Goal: Navigation & Orientation: Find specific page/section

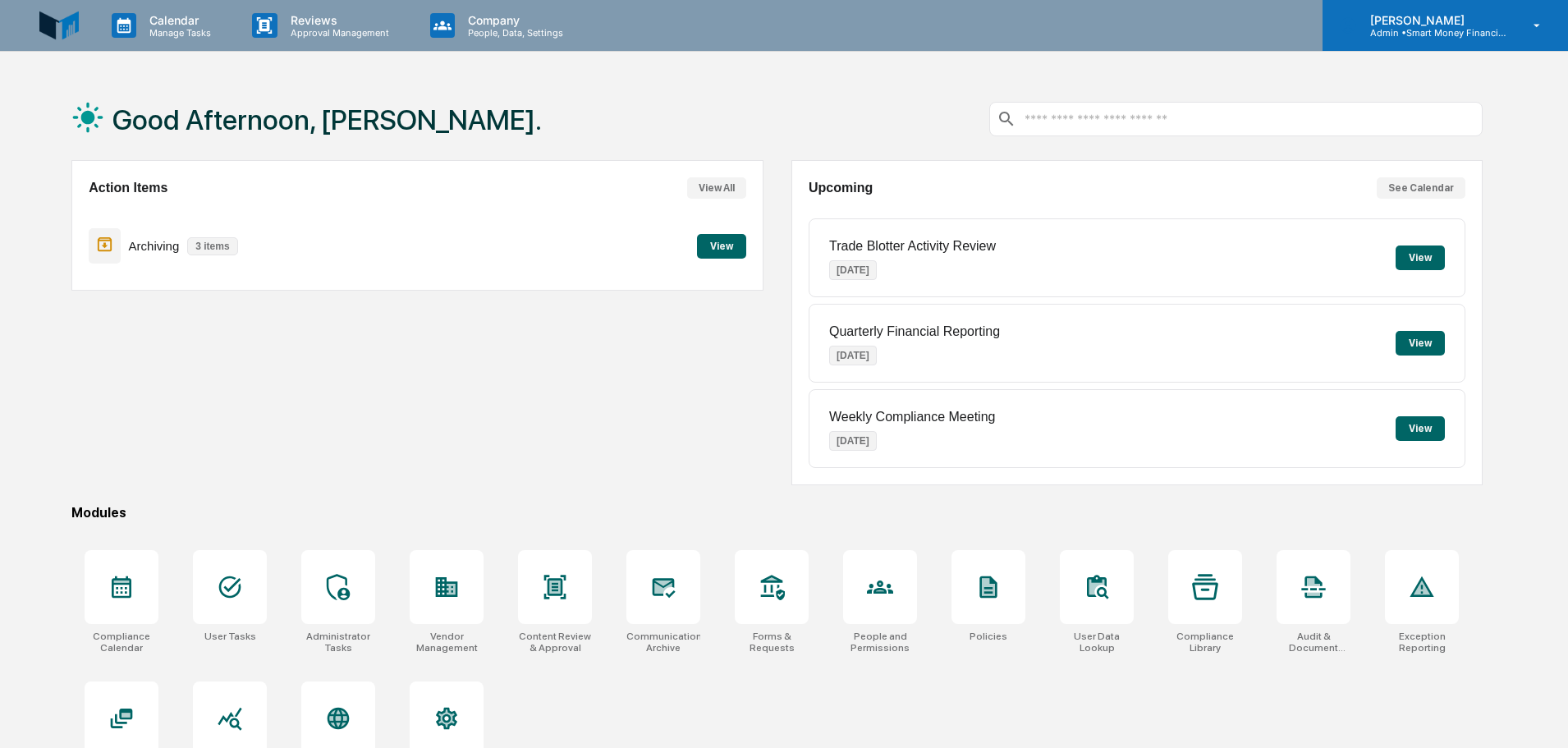
click at [1457, 8] on div "[PERSON_NAME] Admin • Smart Money Financial Advisors" at bounding box center [1446, 25] width 246 height 51
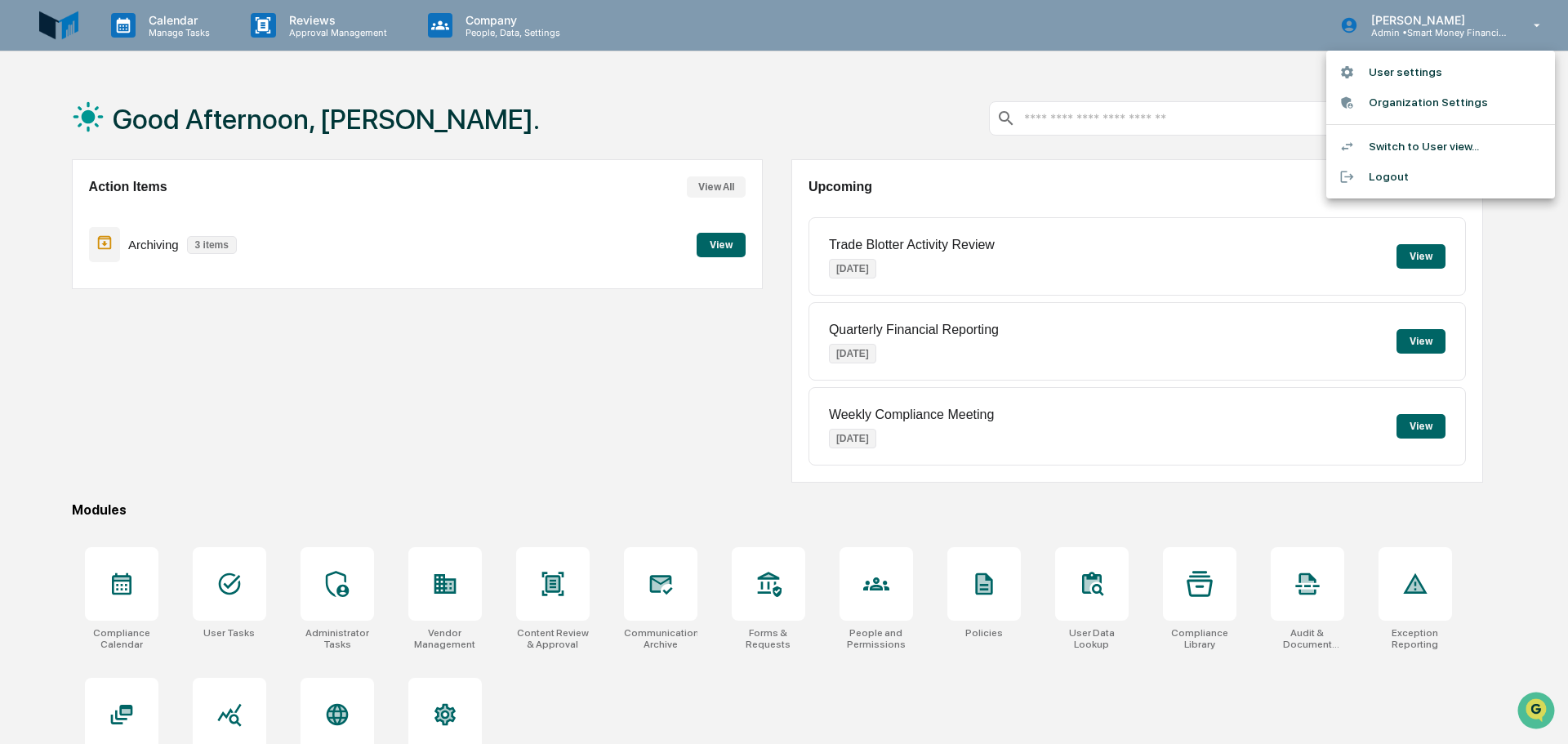
click at [1443, 140] on li "Switch to User view..." at bounding box center [1440, 146] width 229 height 30
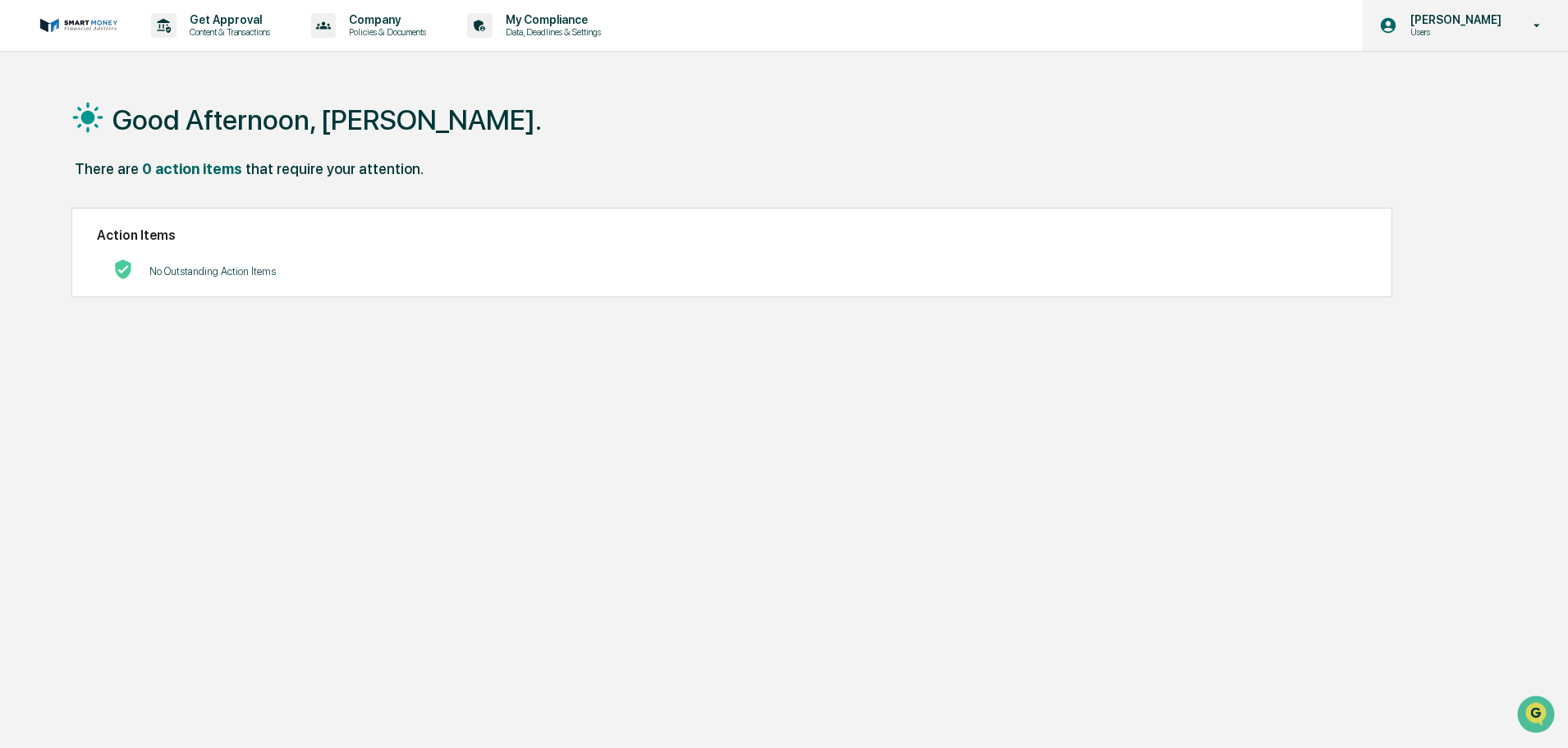
click at [1446, 28] on p "Users" at bounding box center [1453, 32] width 113 height 12
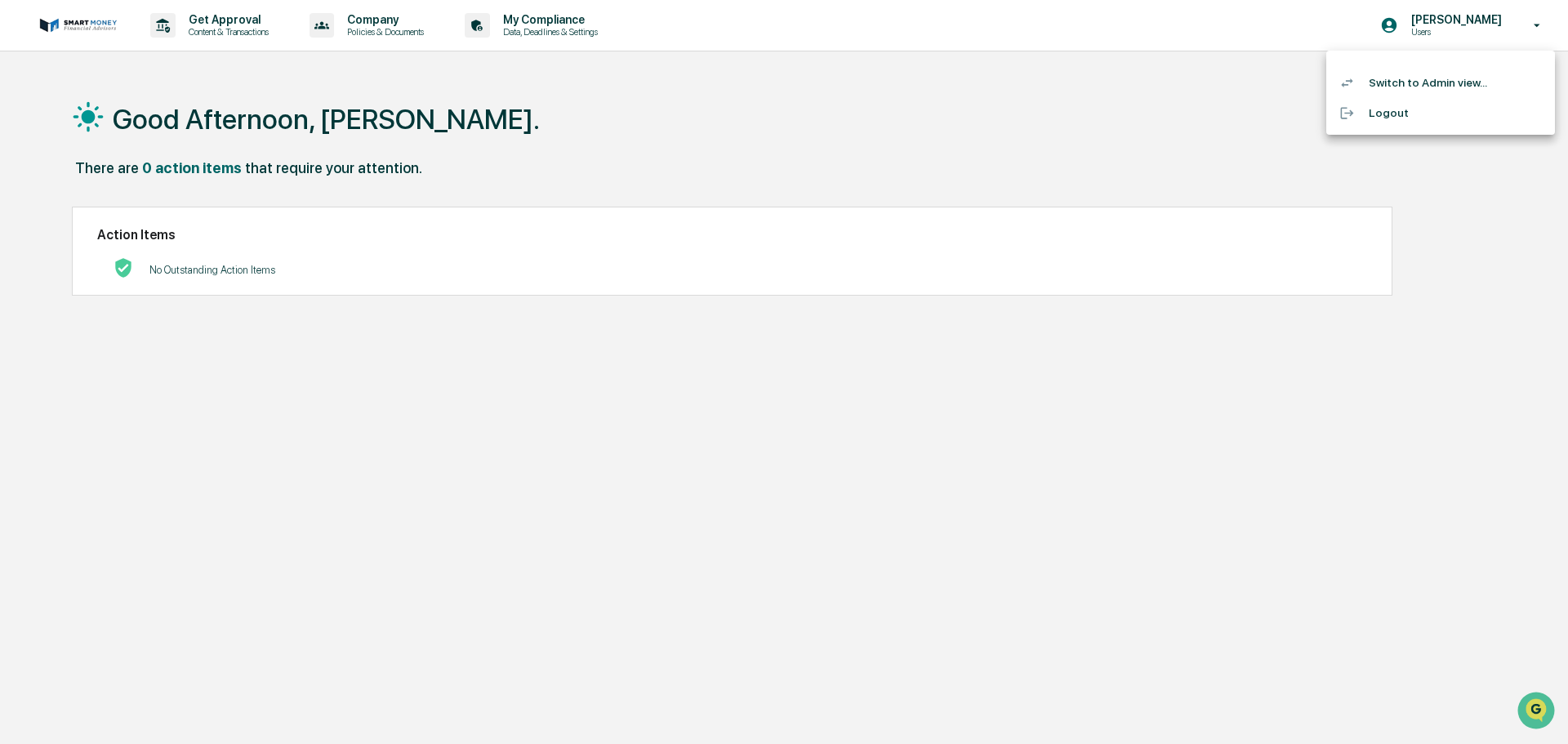
click at [1447, 71] on li "Switch to Admin view..." at bounding box center [1440, 83] width 229 height 30
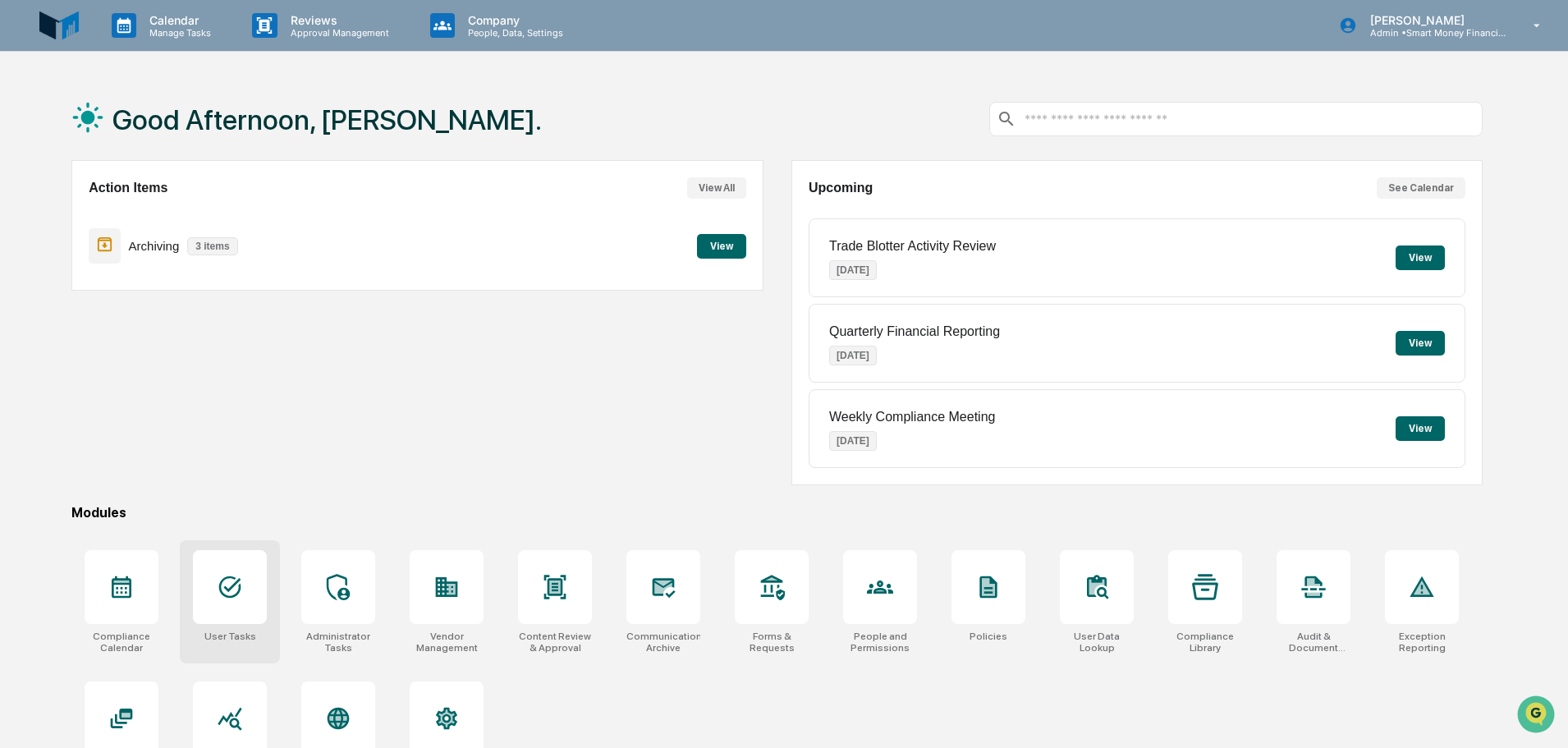
click at [222, 574] on icon at bounding box center [229, 587] width 26 height 26
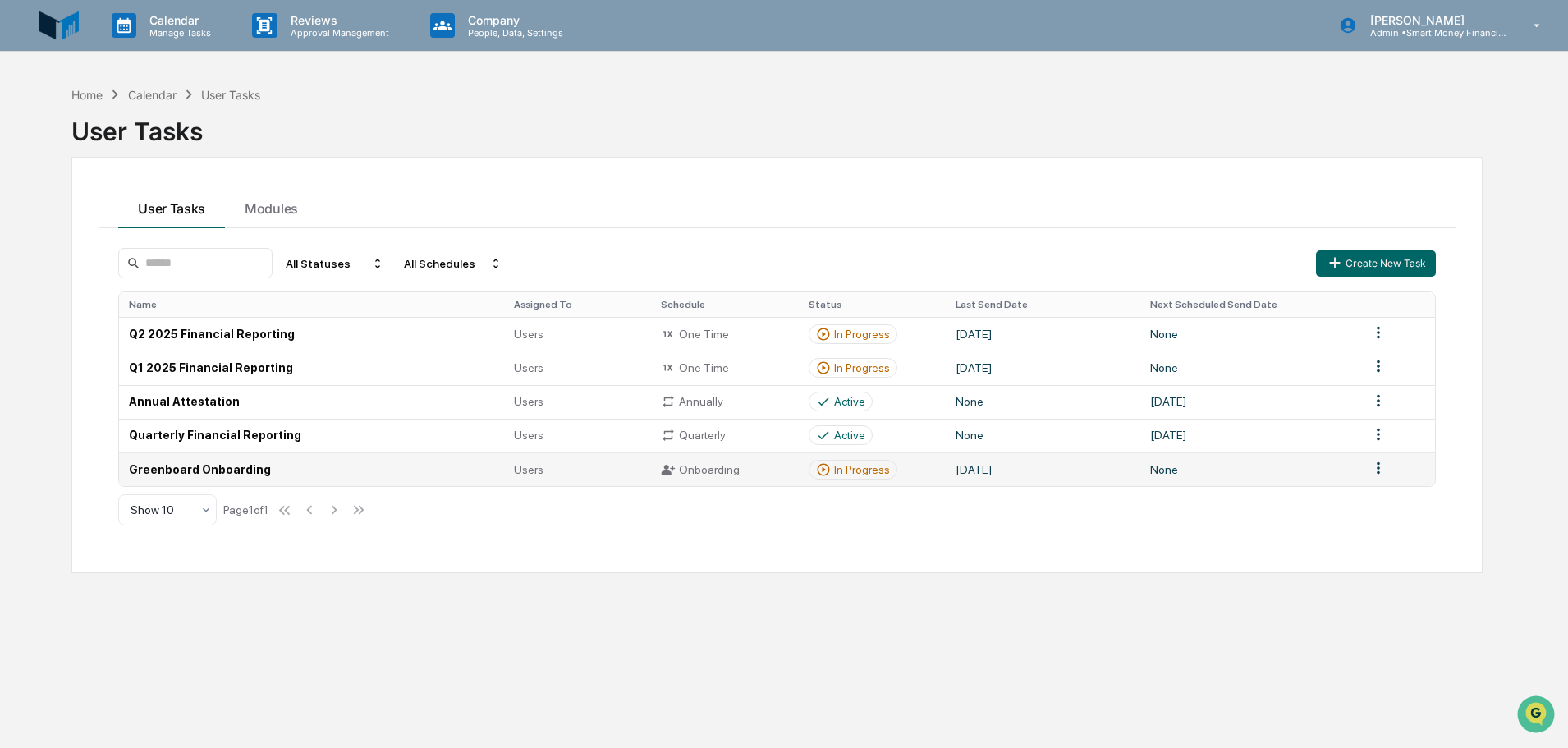
click at [775, 471] on div "Onboarding" at bounding box center [725, 470] width 127 height 15
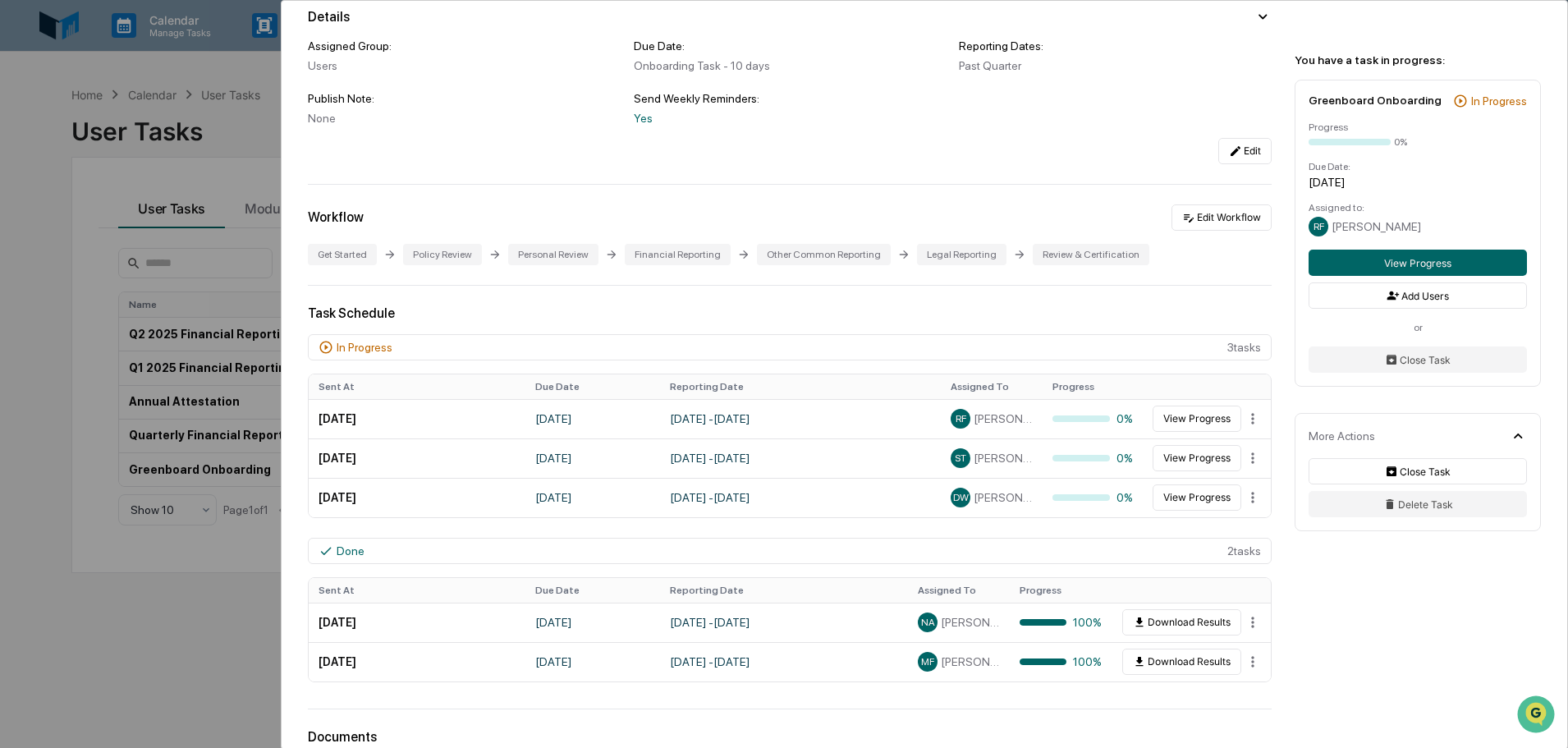
scroll to position [164, 0]
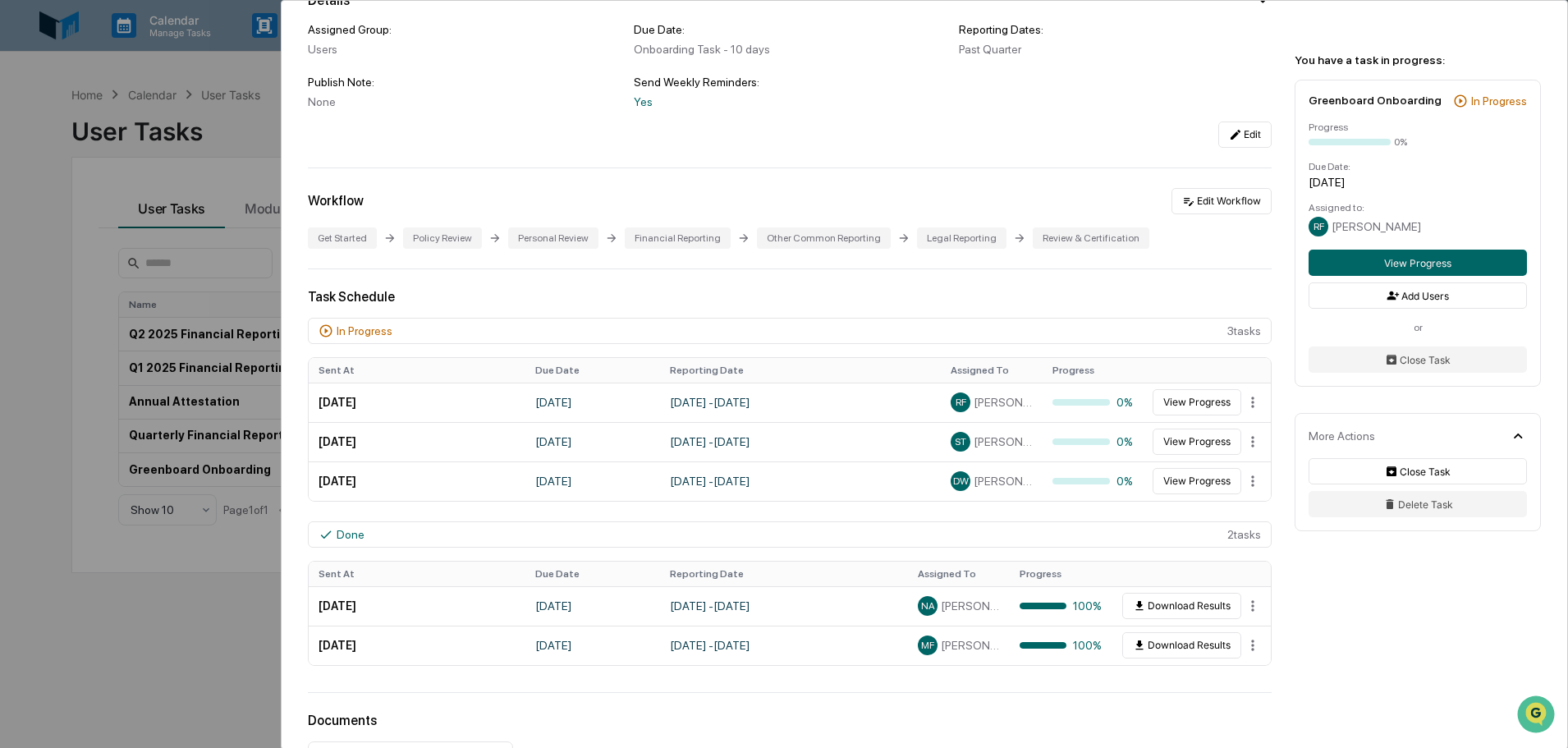
click at [140, 616] on div "User Tasks Greenboard Onboarding Greenboard Onboarding Active No description De…" at bounding box center [784, 374] width 1568 height 748
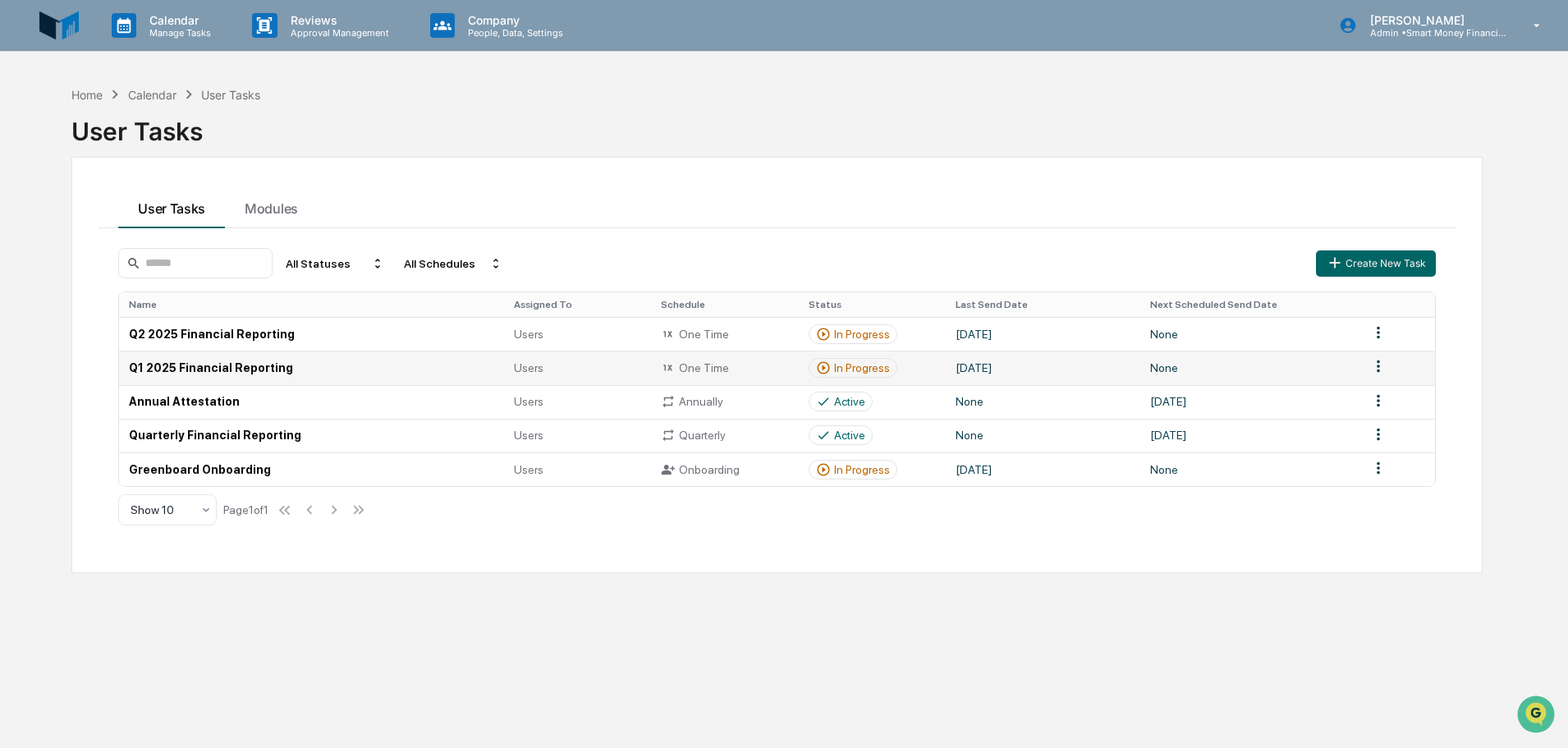
click at [490, 380] on td "Q1 2025 Financial Reporting" at bounding box center [311, 367] width 385 height 33
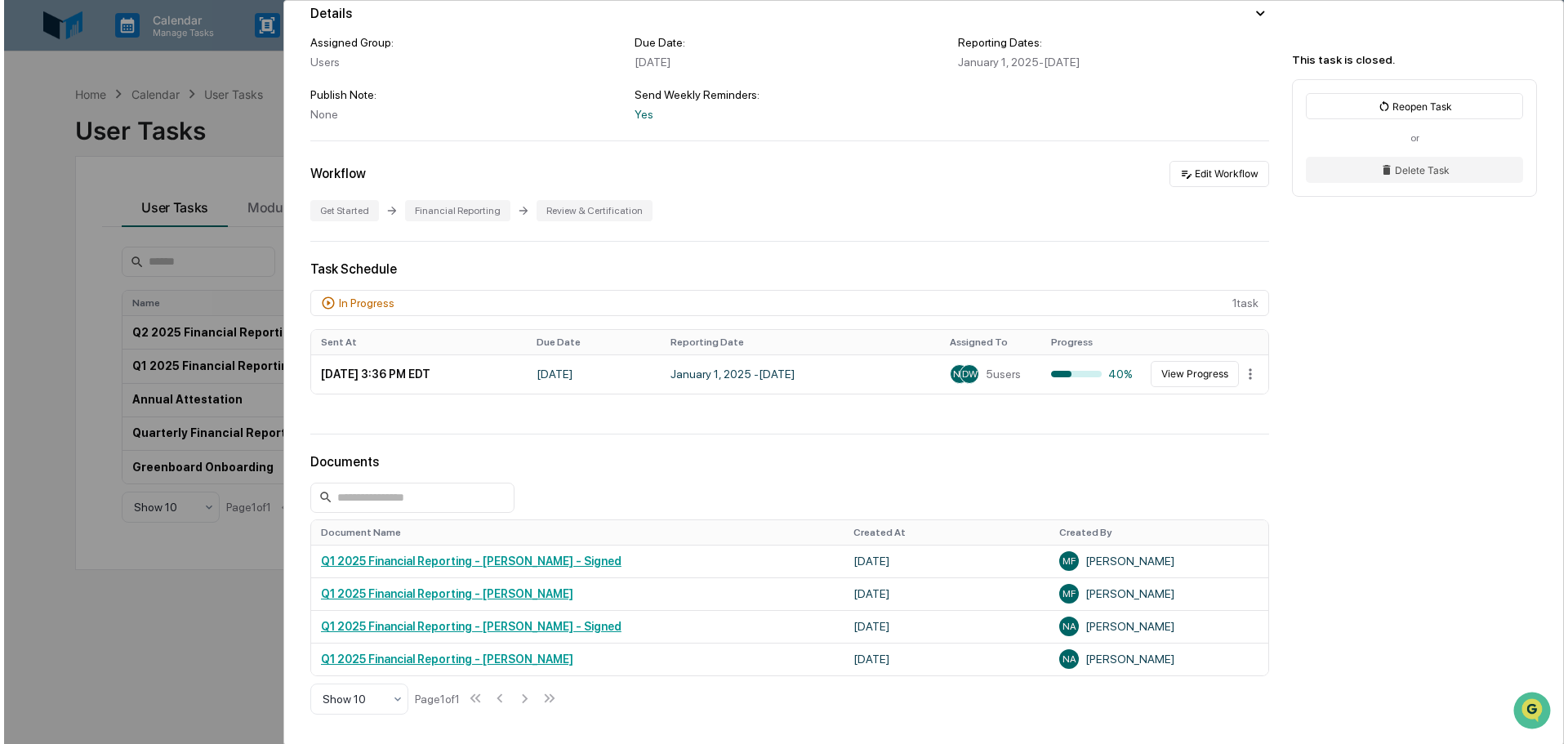
scroll to position [245, 0]
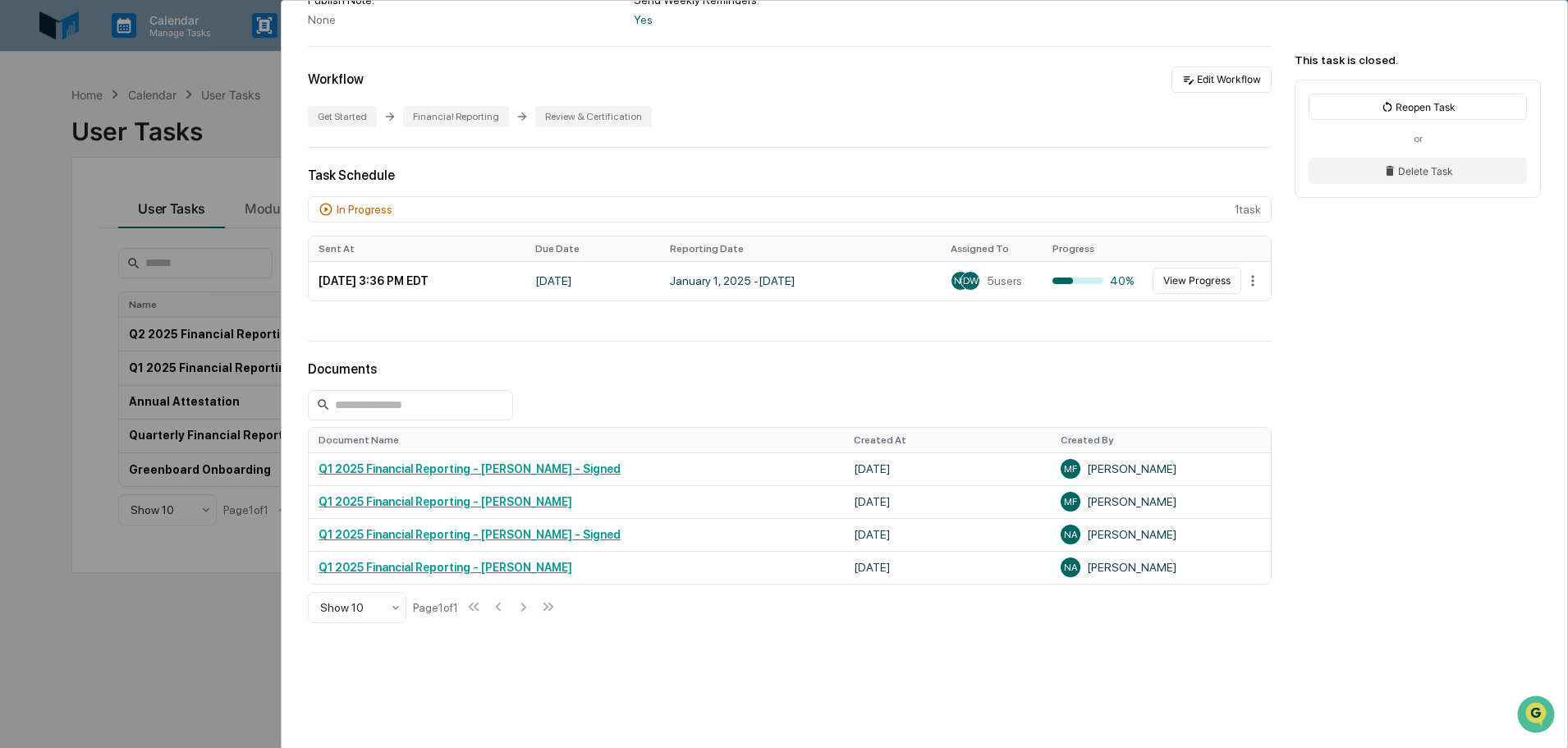
click at [214, 639] on div "User Tasks Q1 2025 Financial Reporting Q1 2025 Financial Reporting Closed No de…" at bounding box center [784, 374] width 1568 height 748
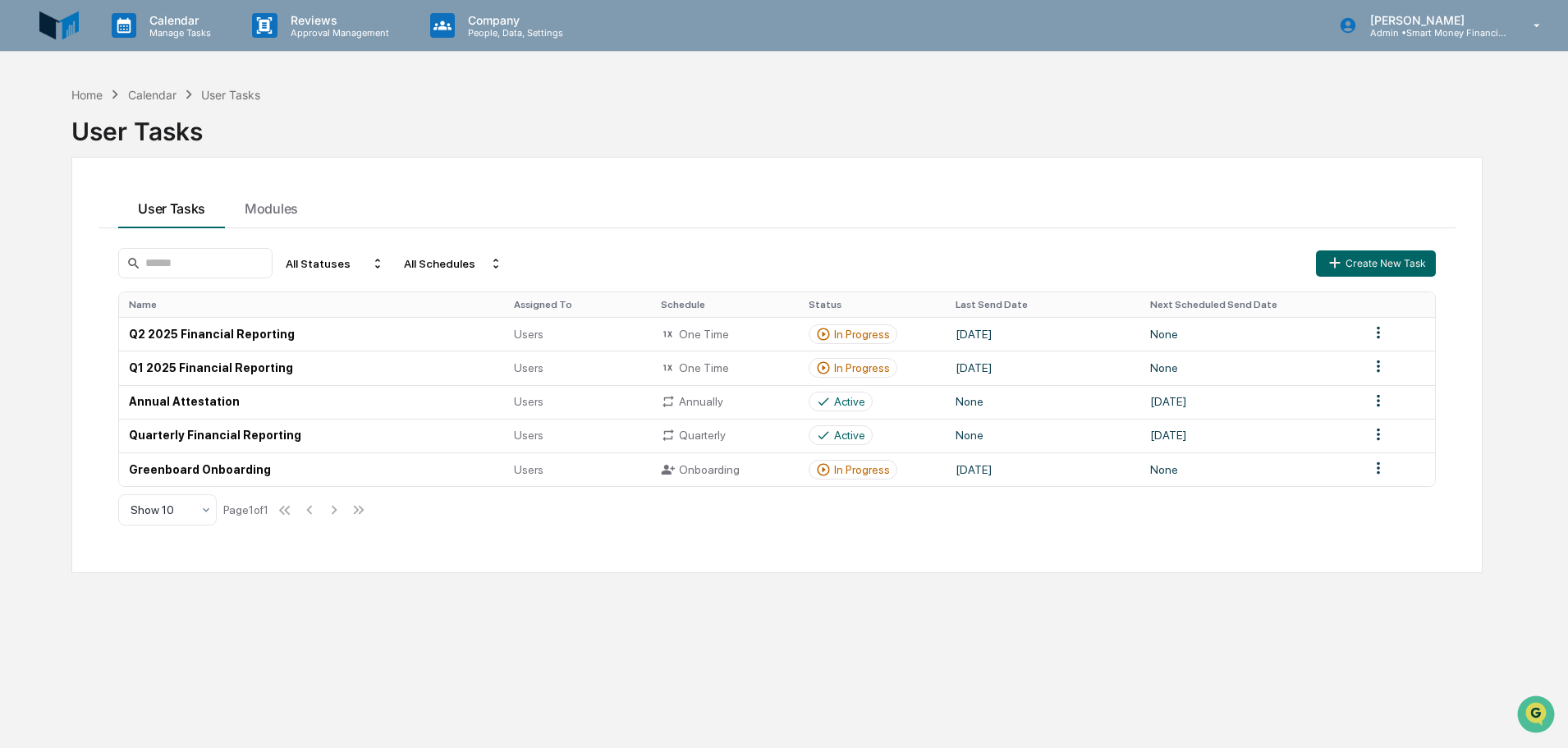
click at [159, 104] on div "User Tasks" at bounding box center [776, 125] width 1412 height 43
click at [149, 94] on div "Calendar" at bounding box center [152, 94] width 48 height 14
click at [99, 94] on div "Home" at bounding box center [86, 94] width 31 height 14
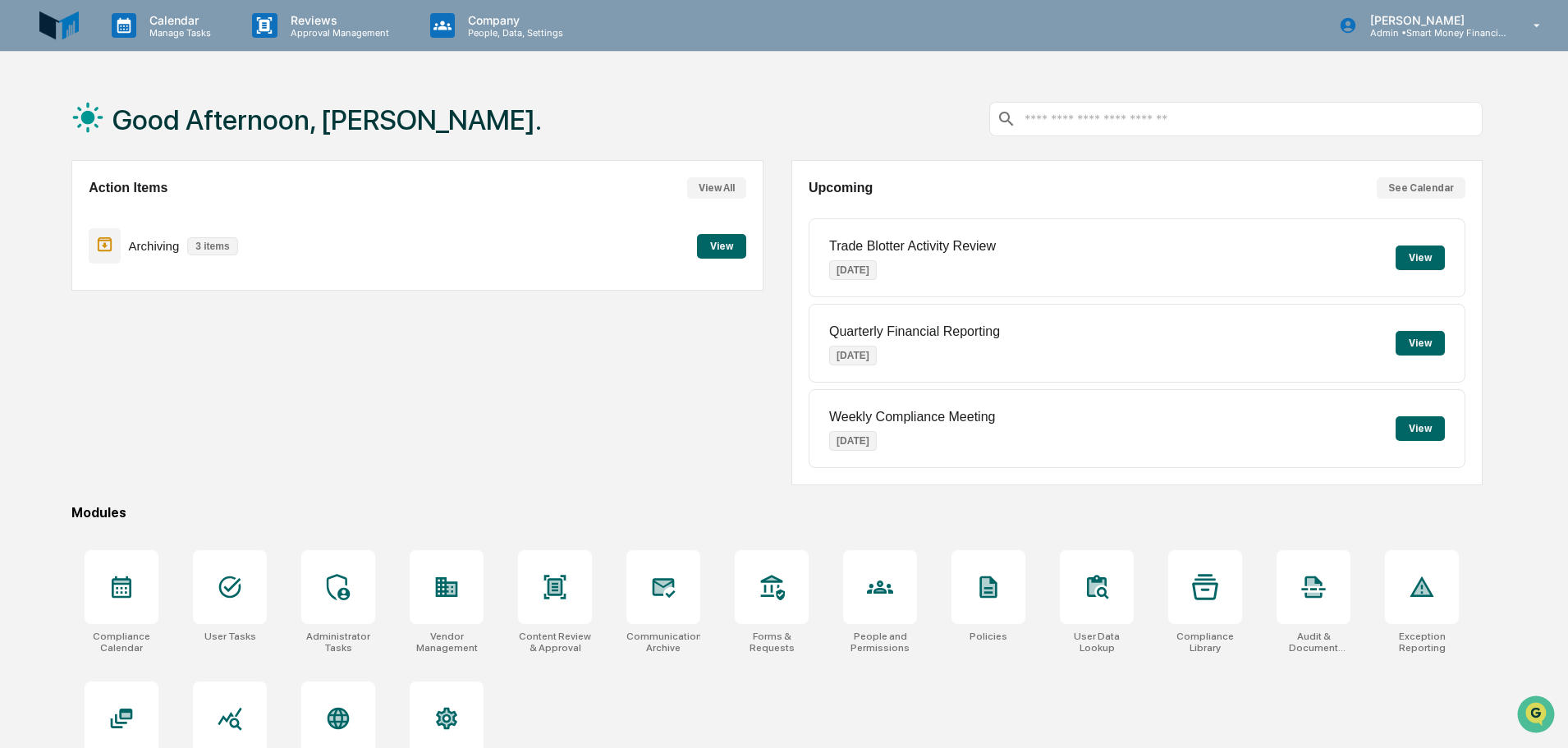
click at [726, 252] on button "View" at bounding box center [721, 246] width 49 height 24
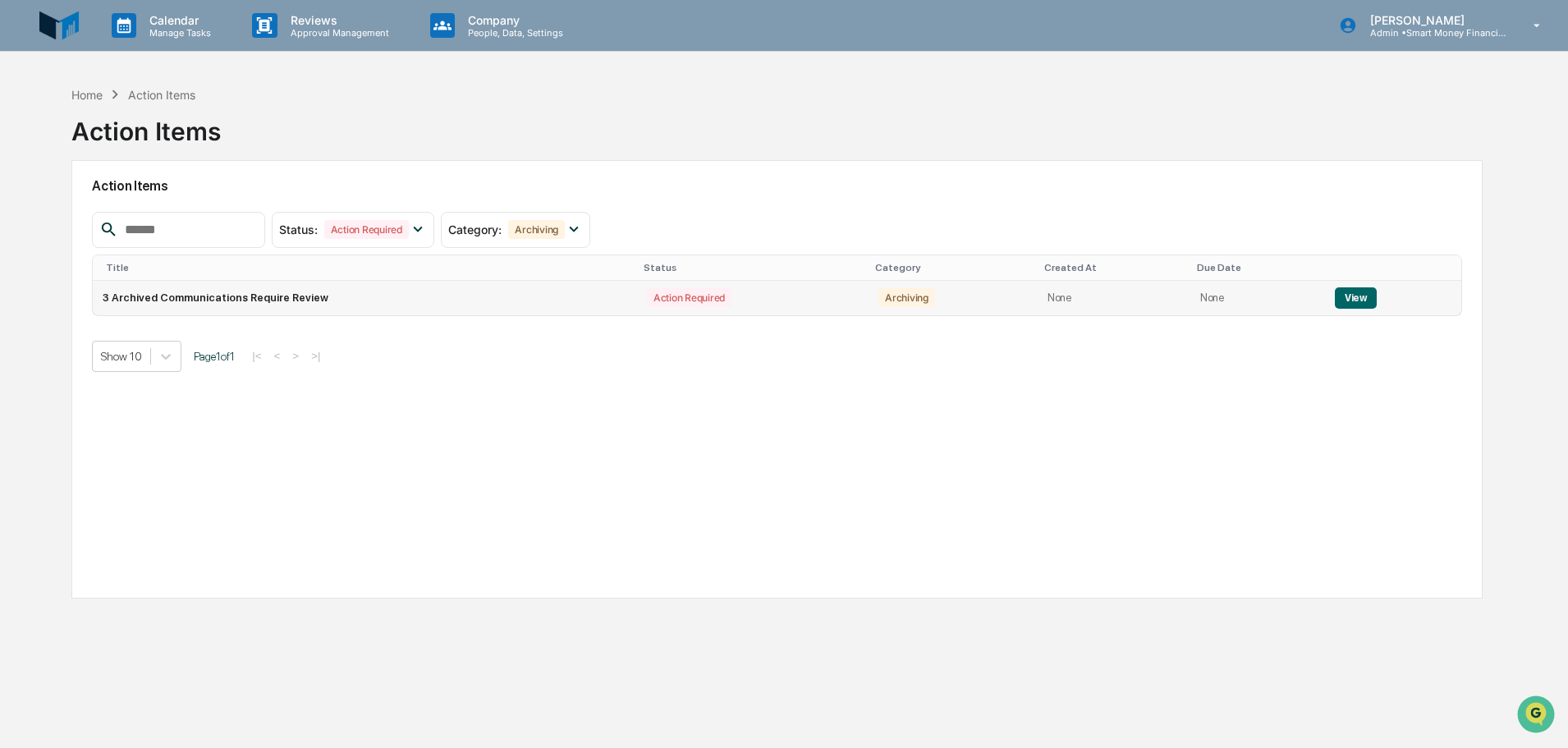
click at [1348, 300] on button "View" at bounding box center [1356, 298] width 42 height 22
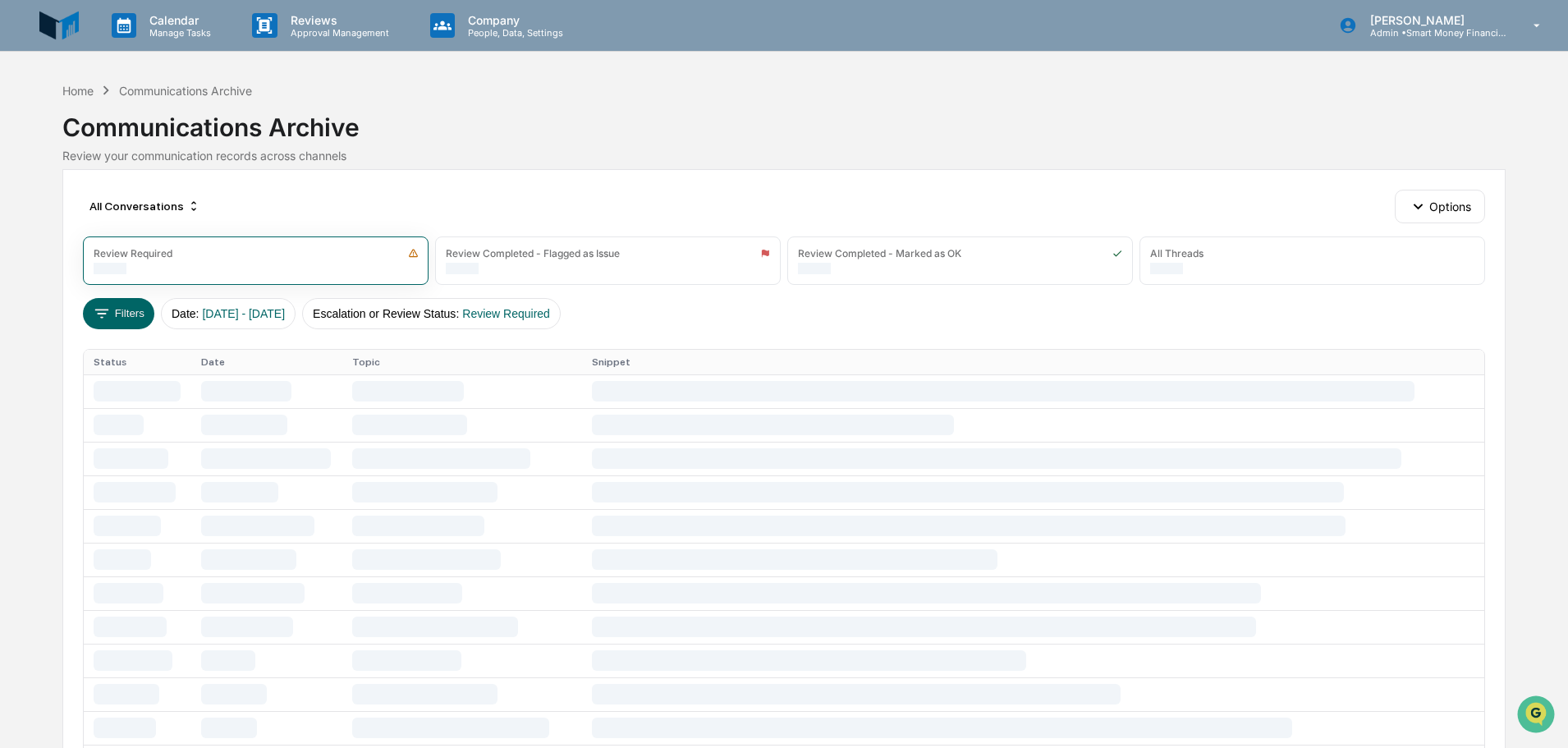
click at [1352, 308] on div "Filters Date : 01/01/2024 - 12/31/2025 Escalation or Review Status : Review Req…" at bounding box center [783, 313] width 1402 height 31
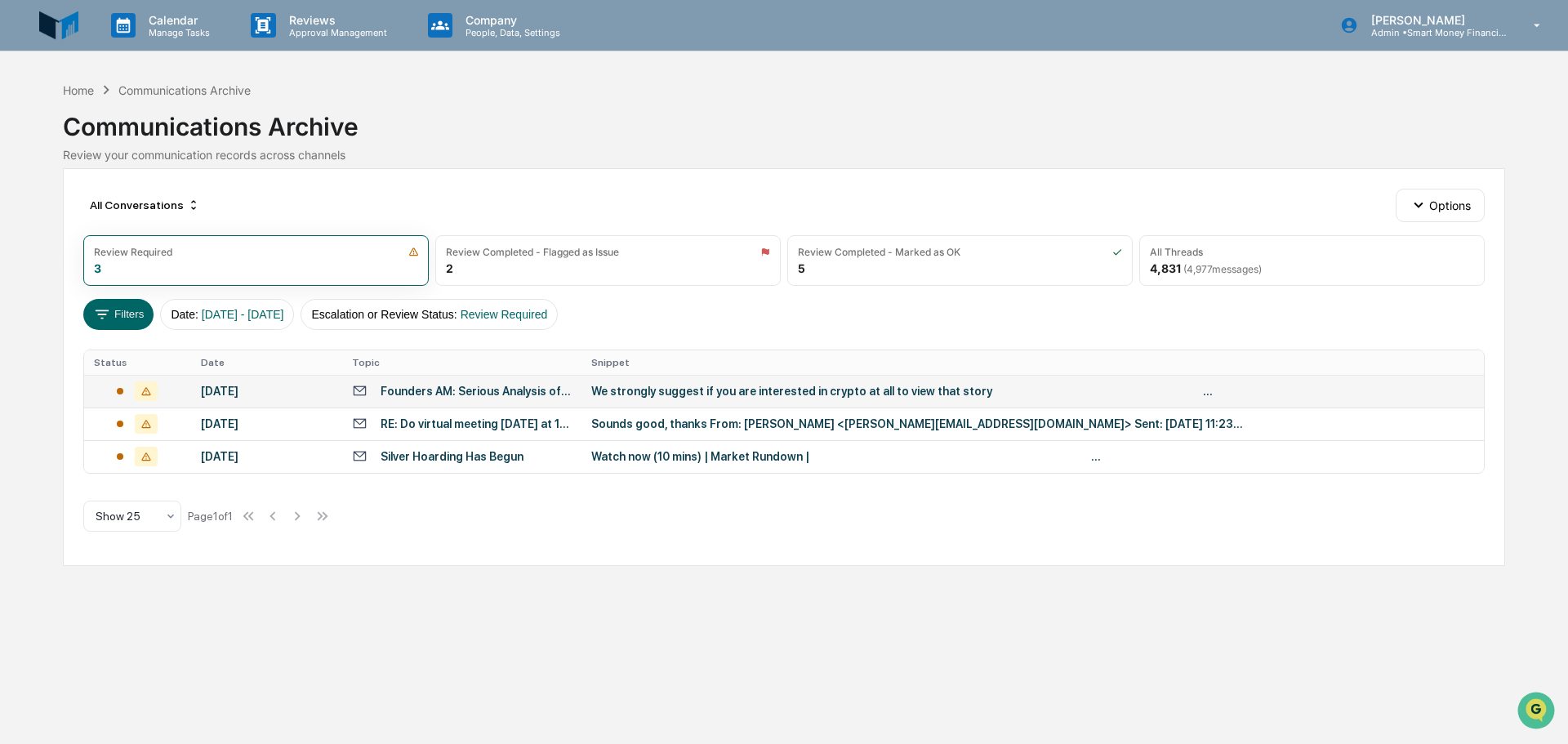
click at [791, 402] on td "We strongly suggest if you are interested in crypto at all to view that story ͏…" at bounding box center [1033, 391] width 903 height 32
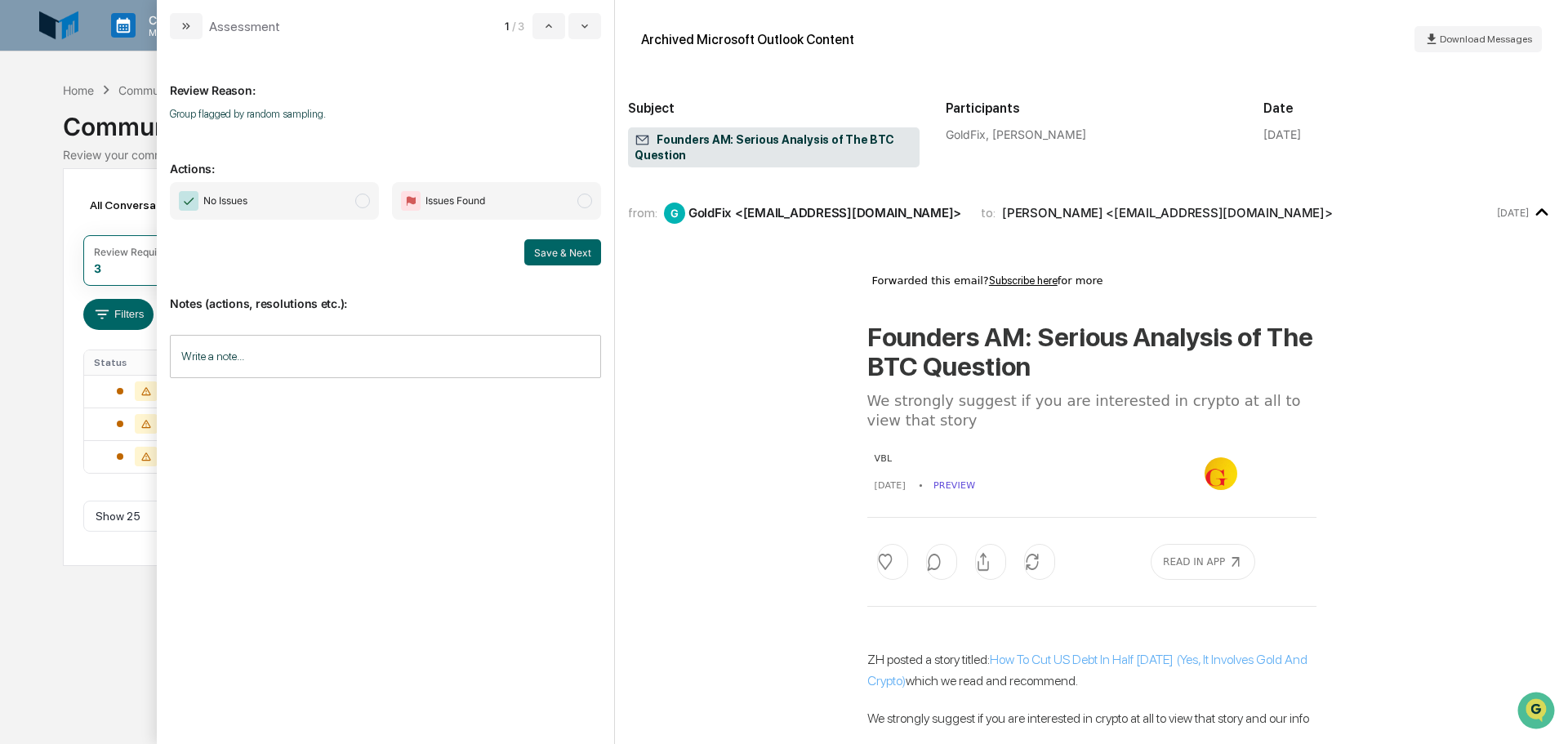
click at [360, 192] on span "No Issues" at bounding box center [274, 200] width 210 height 37
click at [587, 242] on button "Save & Next" at bounding box center [563, 252] width 76 height 26
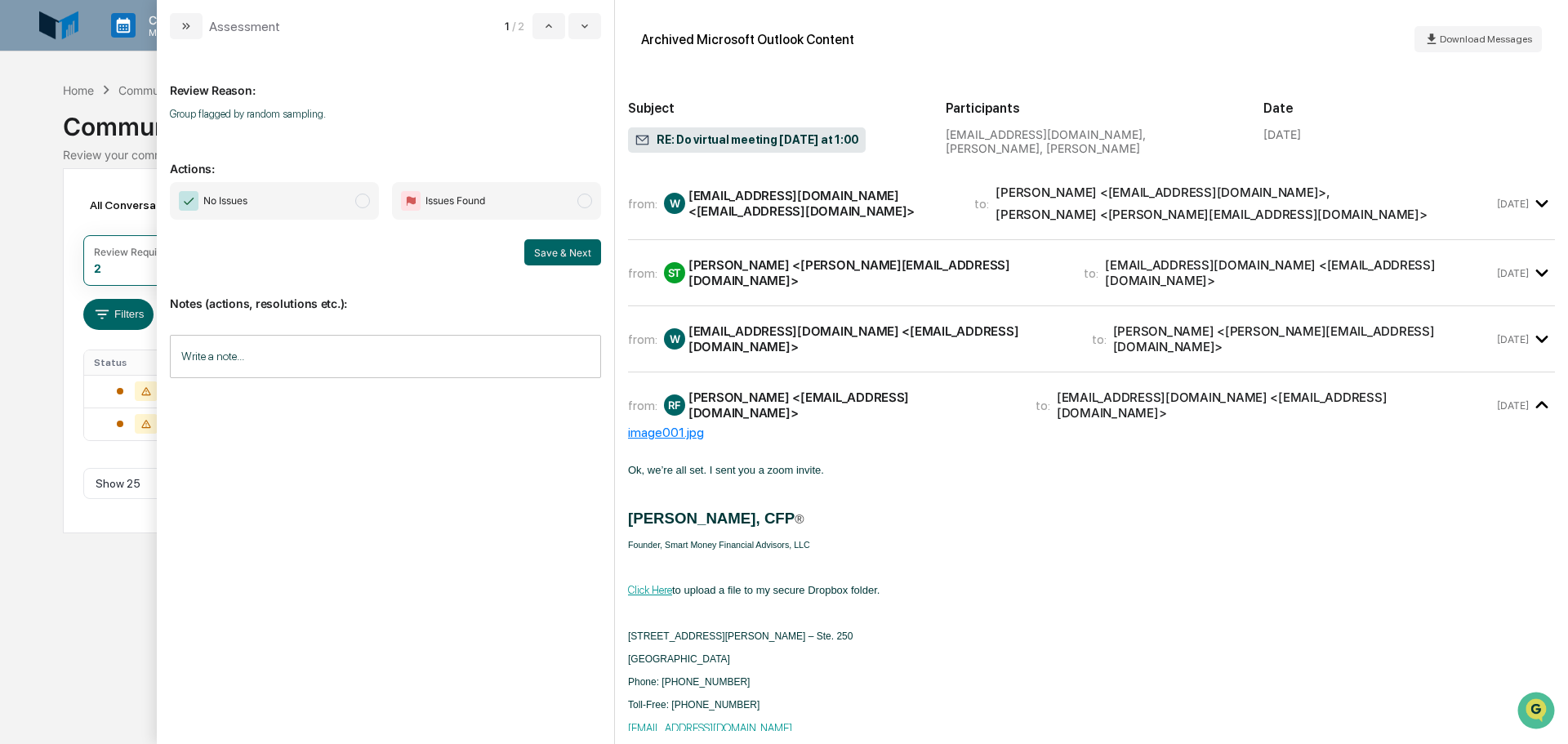
click at [898, 274] on div "Sandra Thomas <sandra@smartmoneyfa.com>" at bounding box center [876, 272] width 376 height 31
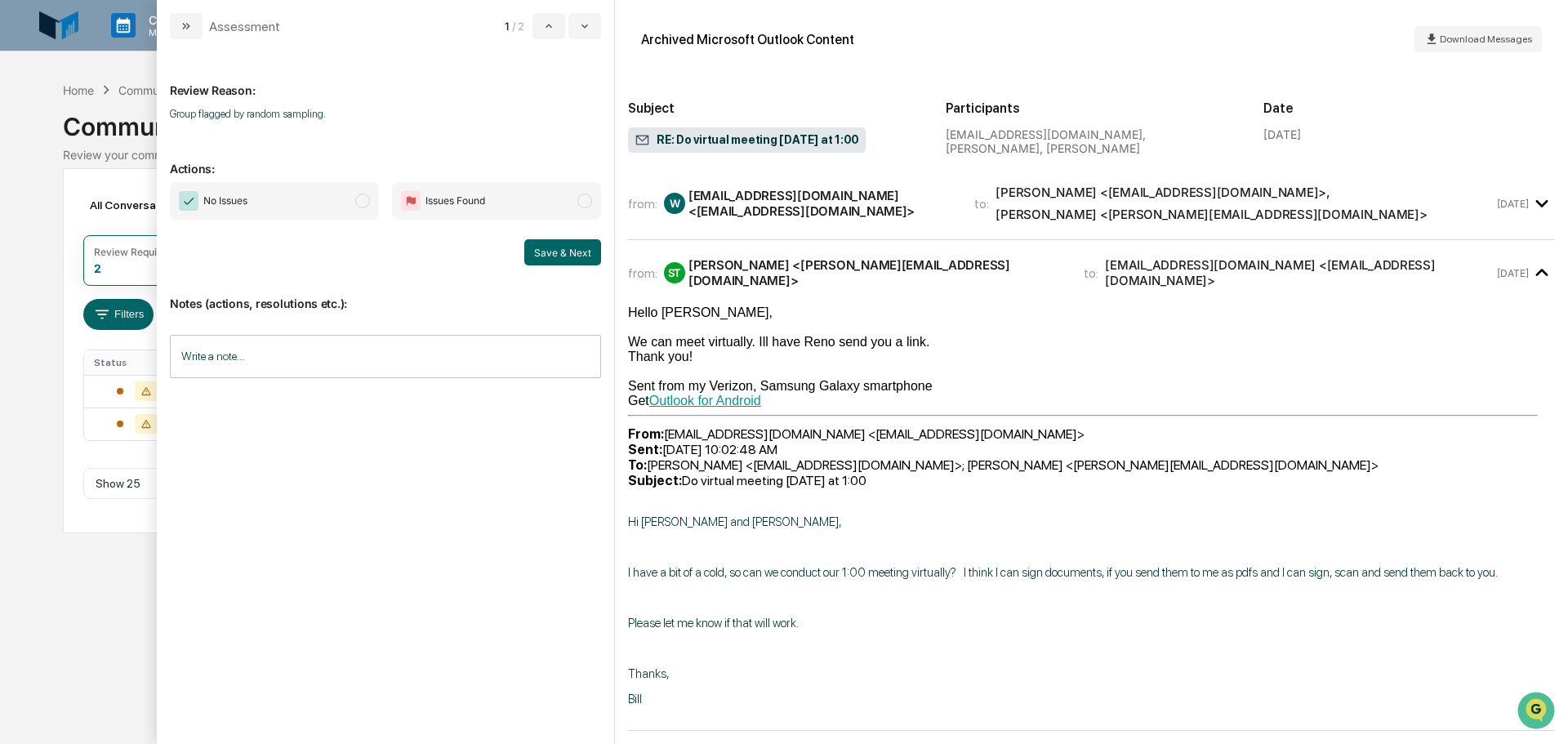
click at [906, 282] on div "from: ST Sandra Thomas <sandra@smartmoneyfa.com> to: wjrpjr@comcast.net <wjrpjr…" at bounding box center [1091, 273] width 927 height 39
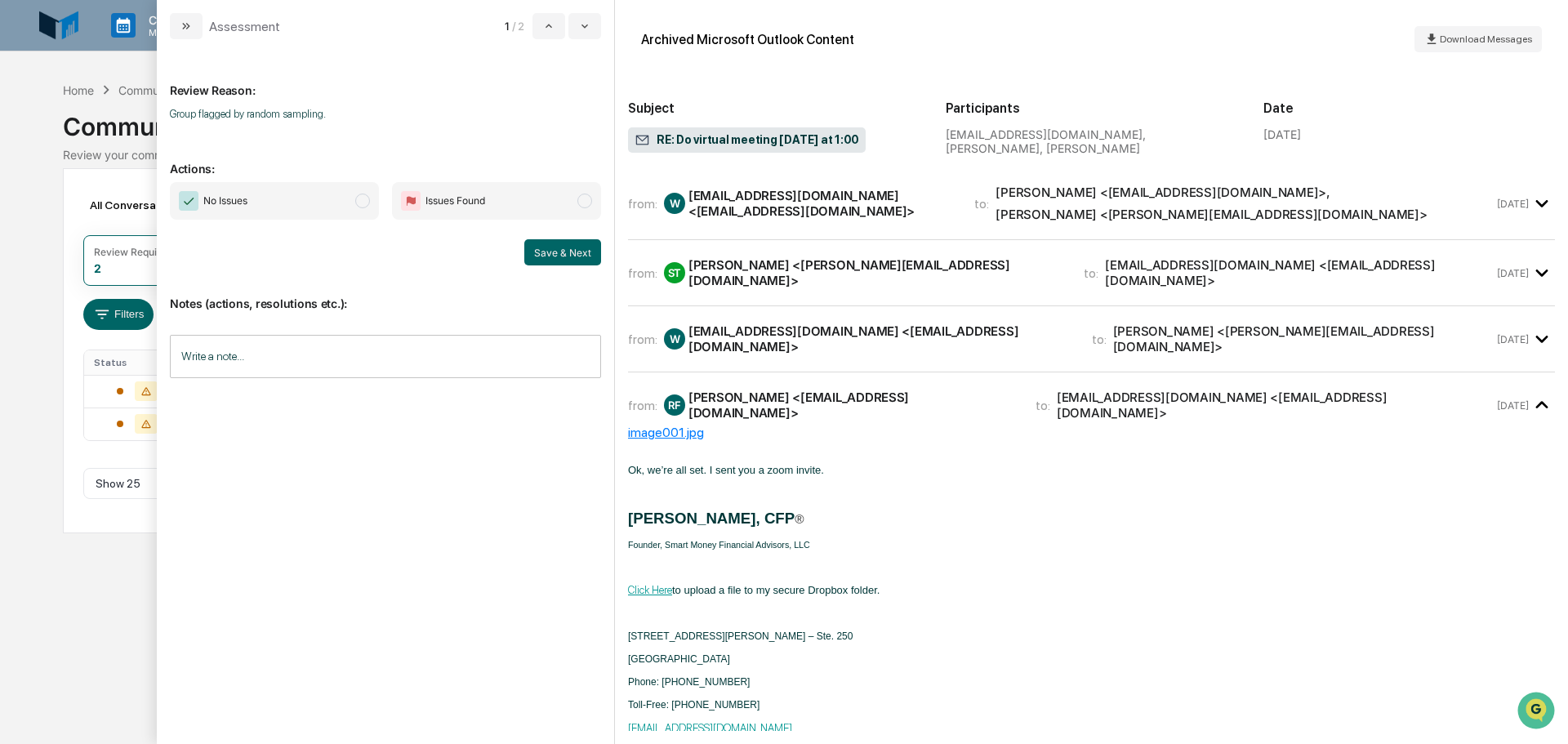
click at [1537, 204] on icon "modal" at bounding box center [1541, 204] width 12 height 7
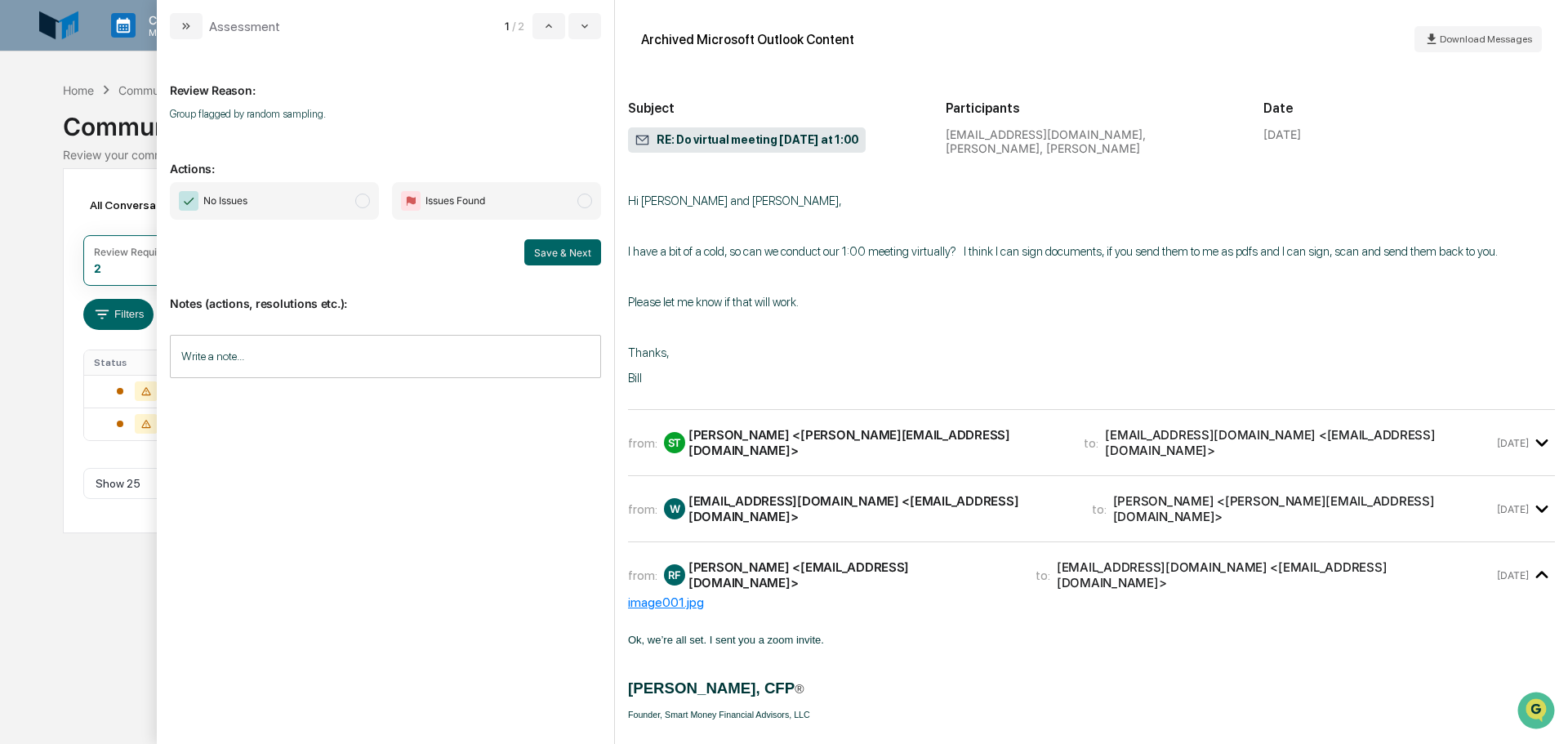
scroll to position [81, 0]
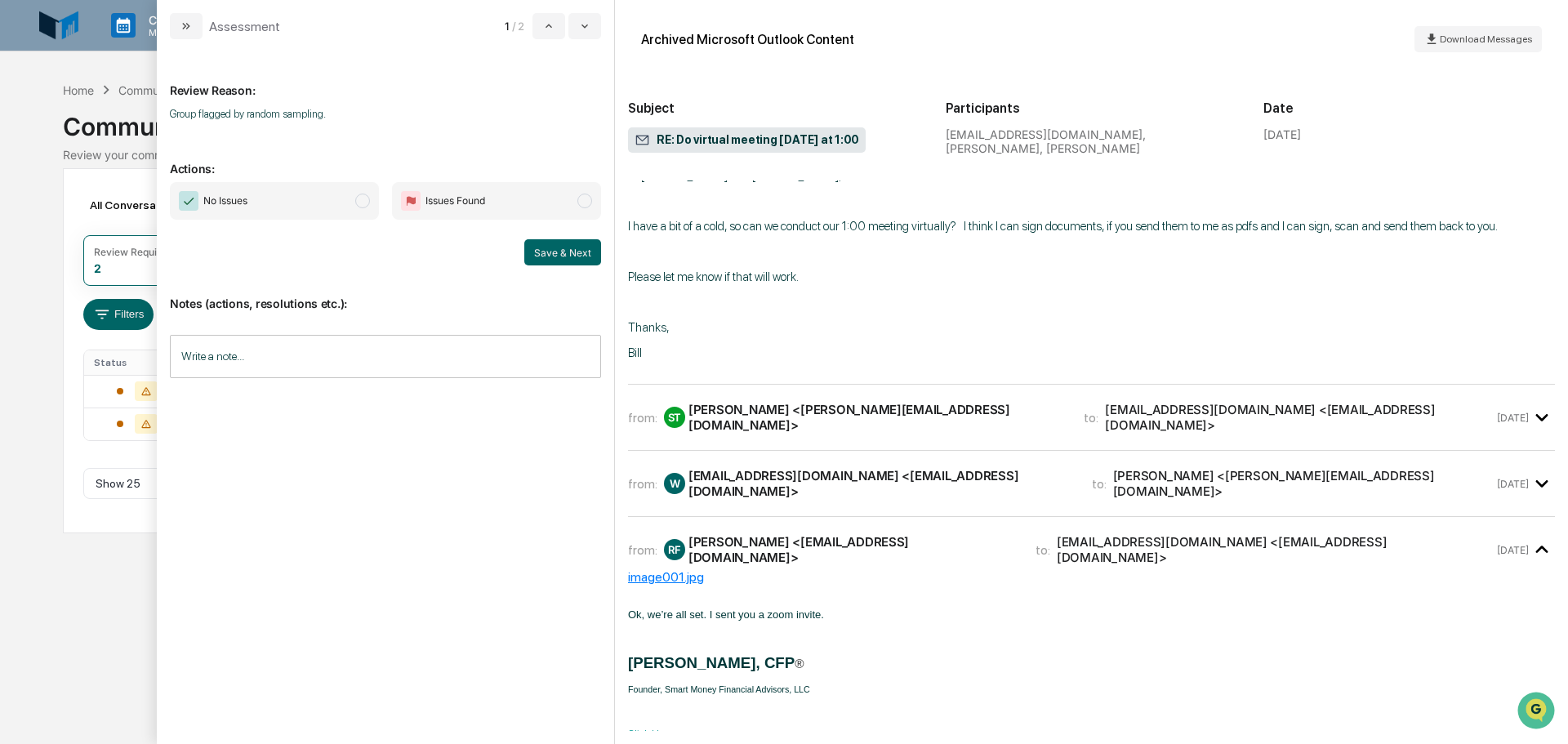
click at [1534, 404] on icon "modal" at bounding box center [1542, 417] width 27 height 27
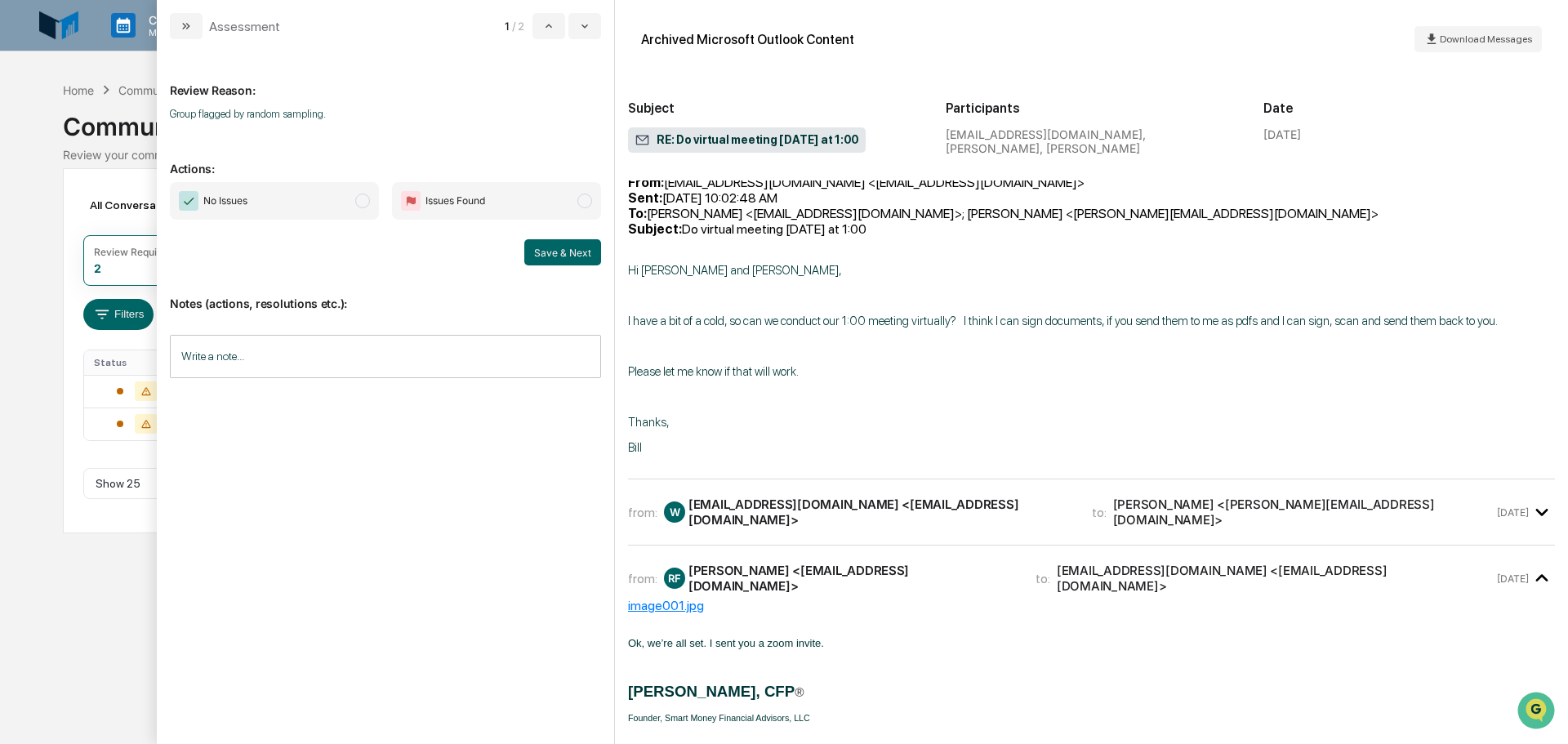
scroll to position [490, 0]
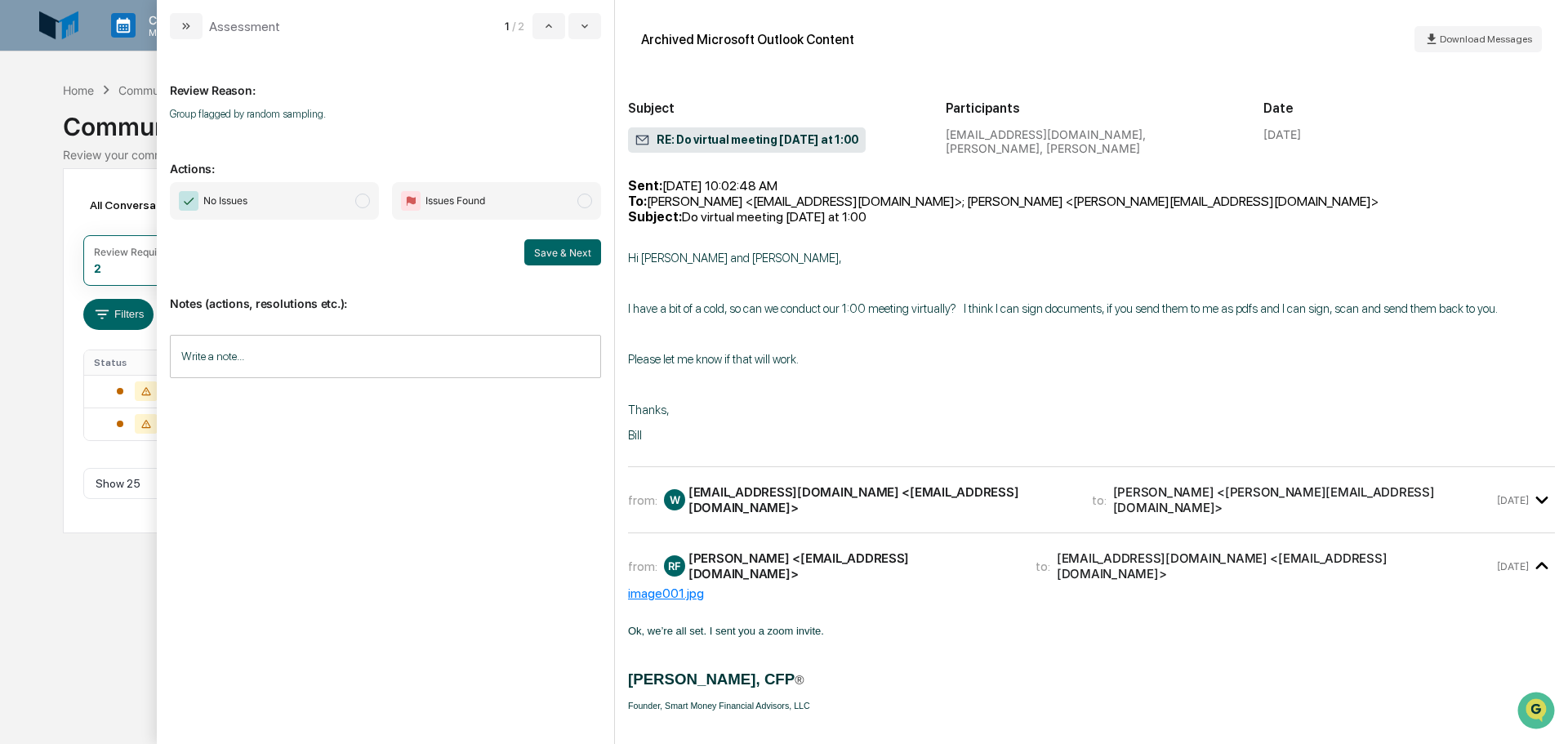
click at [1529, 491] on icon "modal" at bounding box center [1542, 500] width 27 height 27
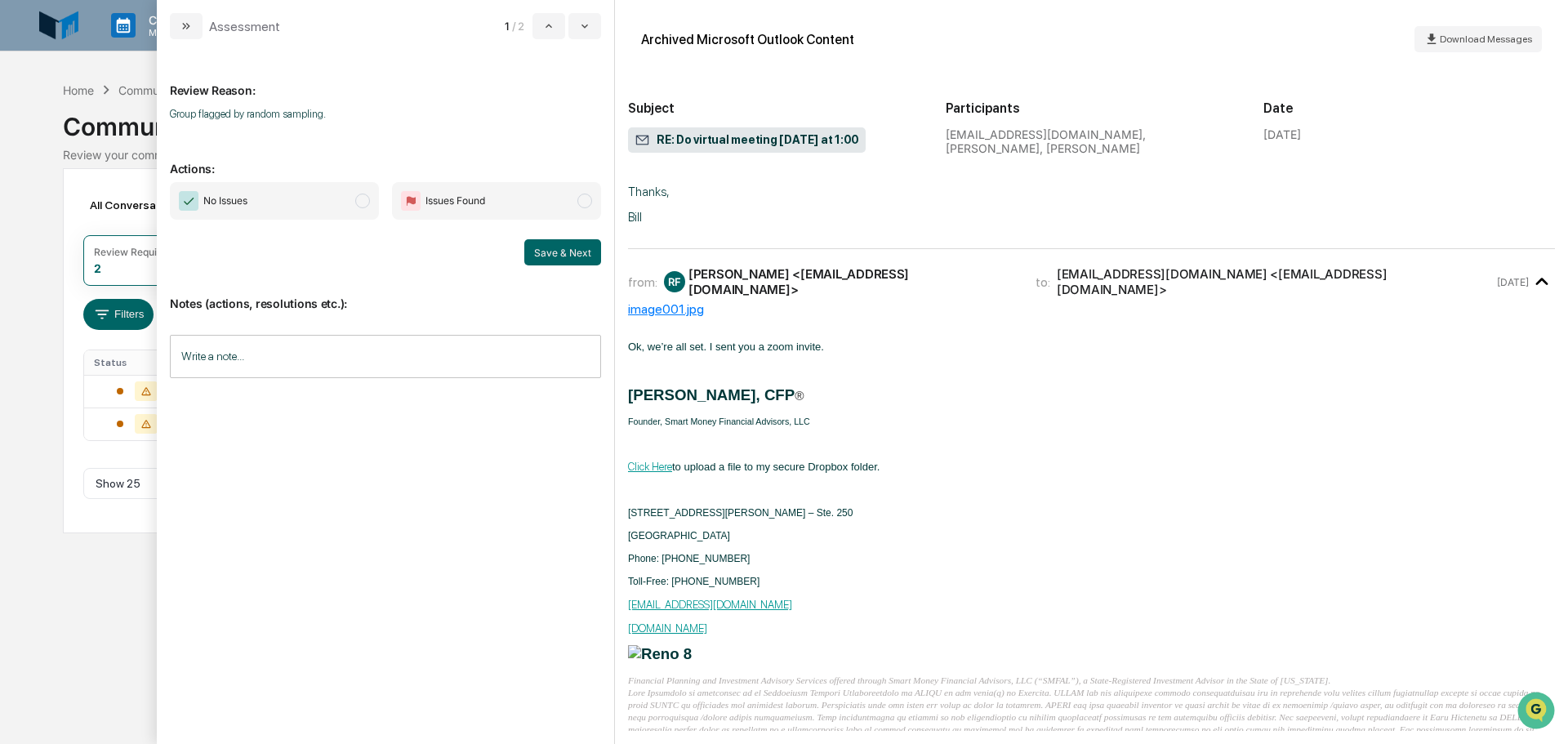
scroll to position [1633, 0]
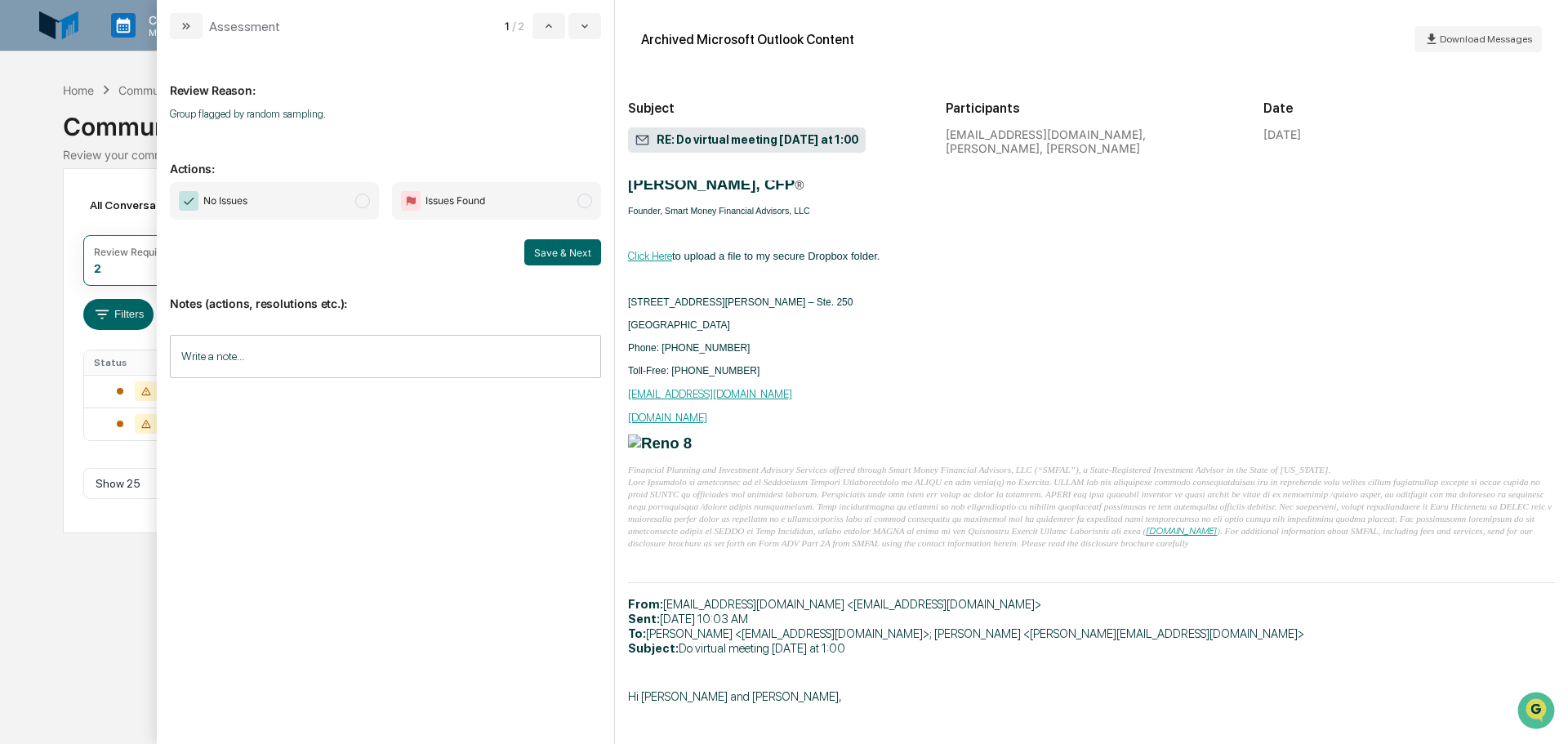
click at [367, 195] on span "modal" at bounding box center [362, 201] width 15 height 15
click at [548, 240] on button "Save & Next" at bounding box center [563, 252] width 76 height 26
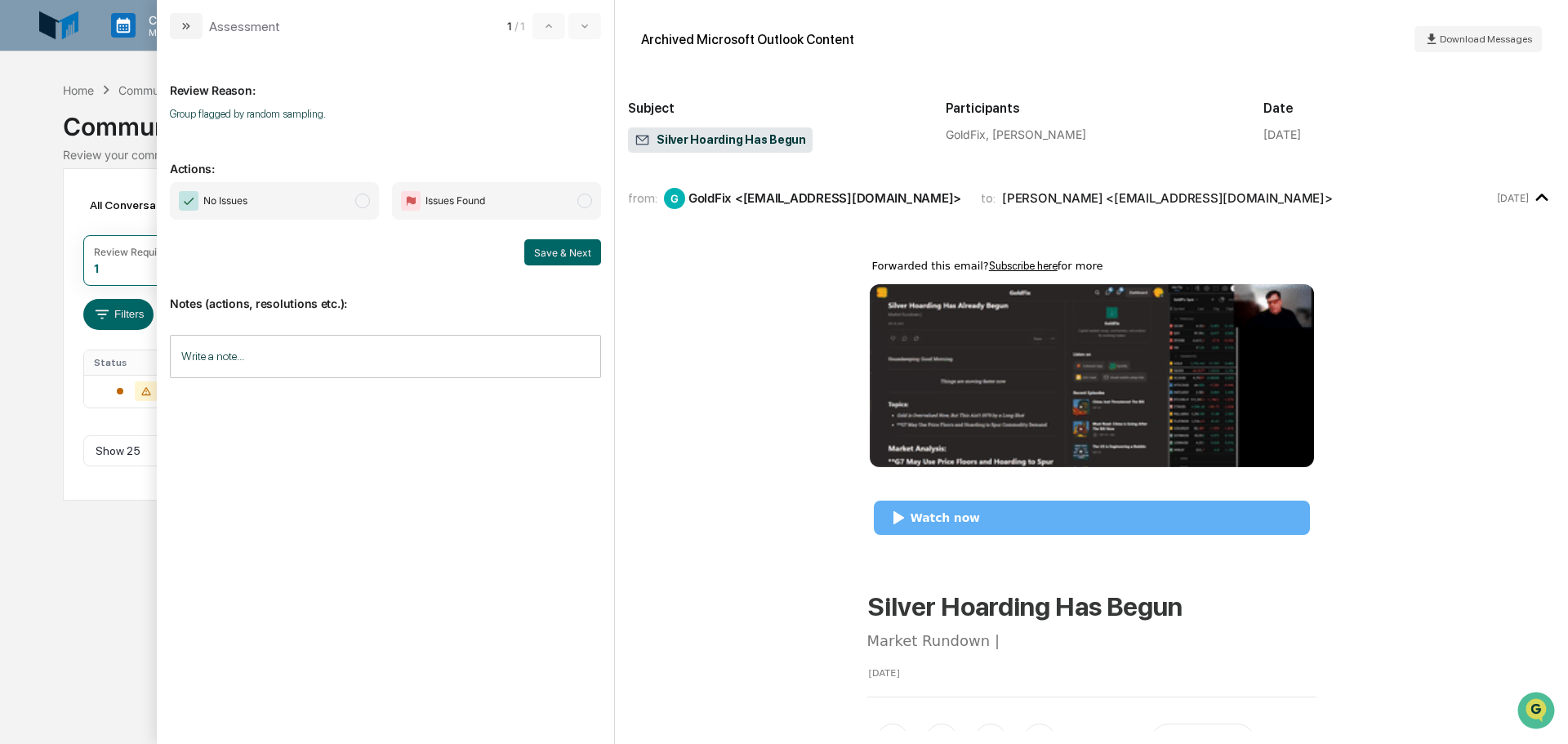
click at [333, 212] on span "No Issues" at bounding box center [274, 200] width 210 height 37
click at [560, 262] on button "Save & Next" at bounding box center [563, 252] width 76 height 26
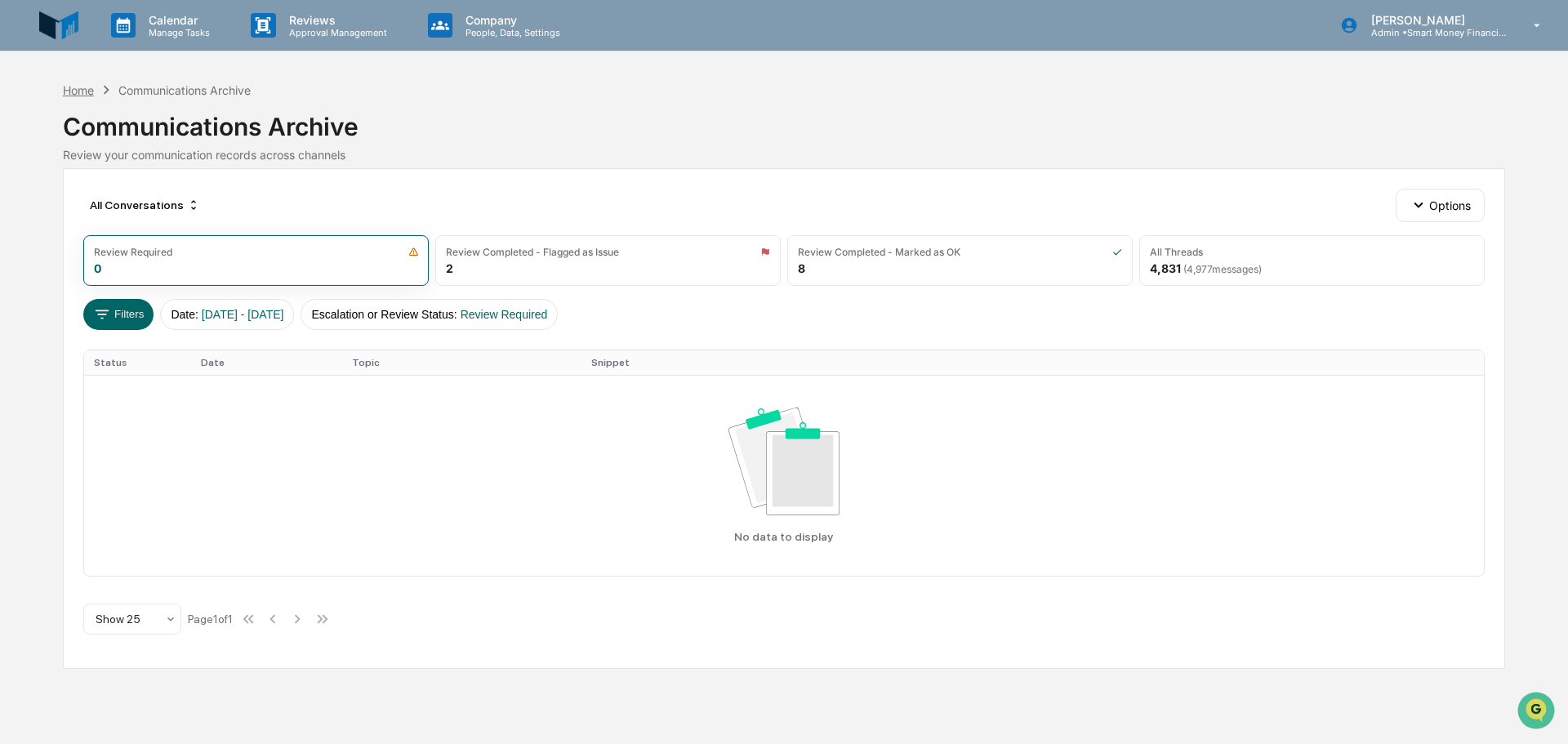
click at [85, 83] on div "Home" at bounding box center [78, 90] width 31 height 14
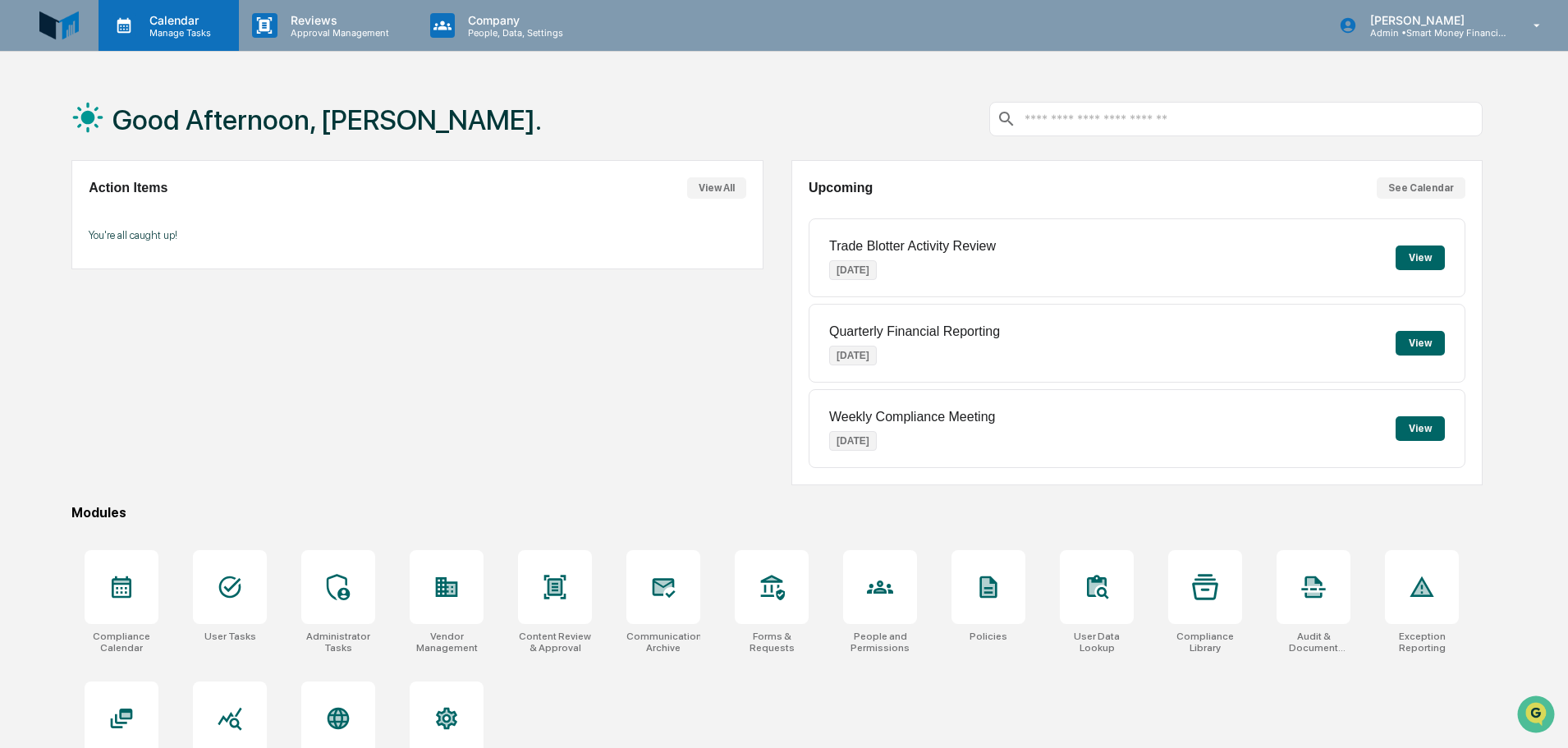
click at [164, 18] on p "Calendar" at bounding box center [177, 20] width 83 height 14
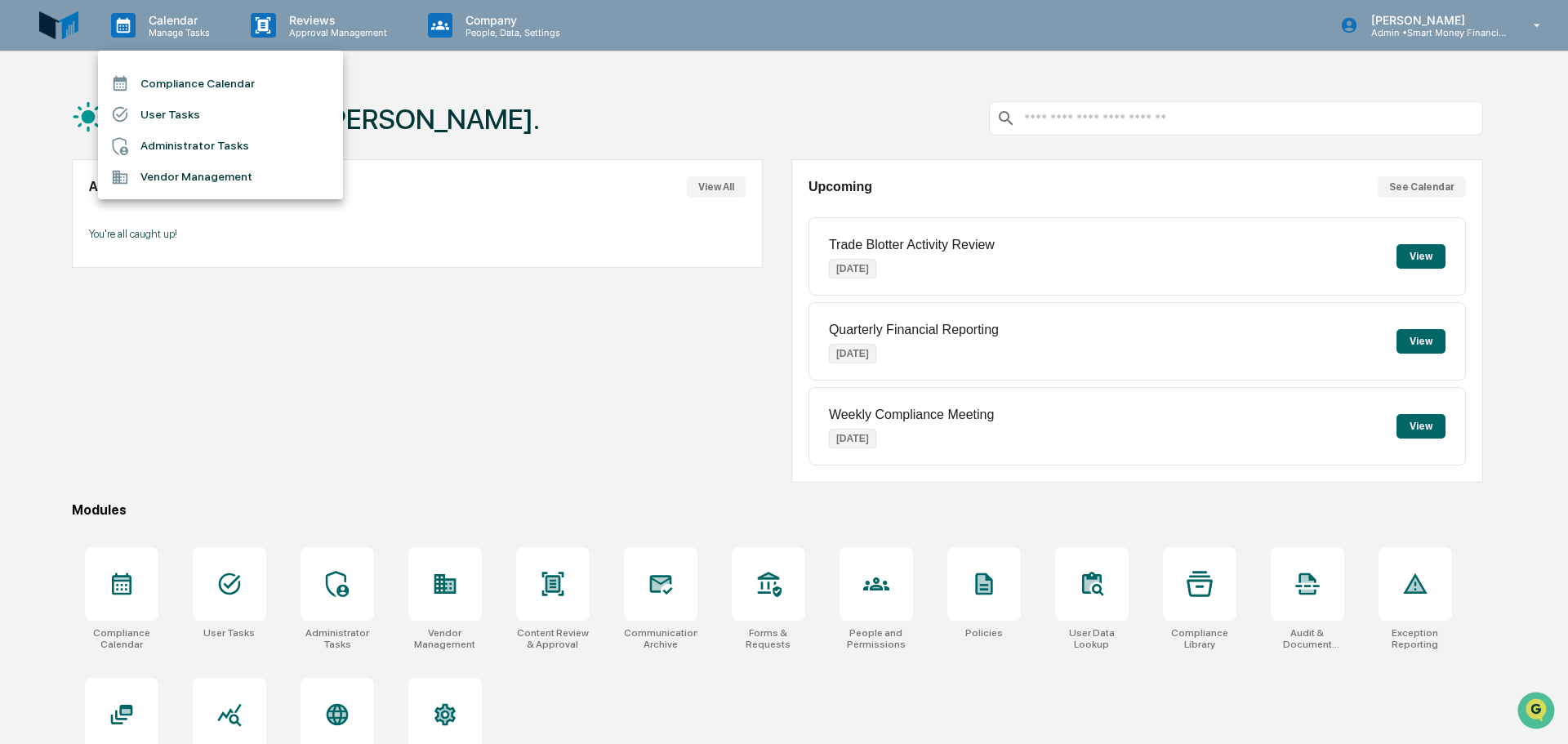
click at [303, 17] on div at bounding box center [784, 372] width 1568 height 744
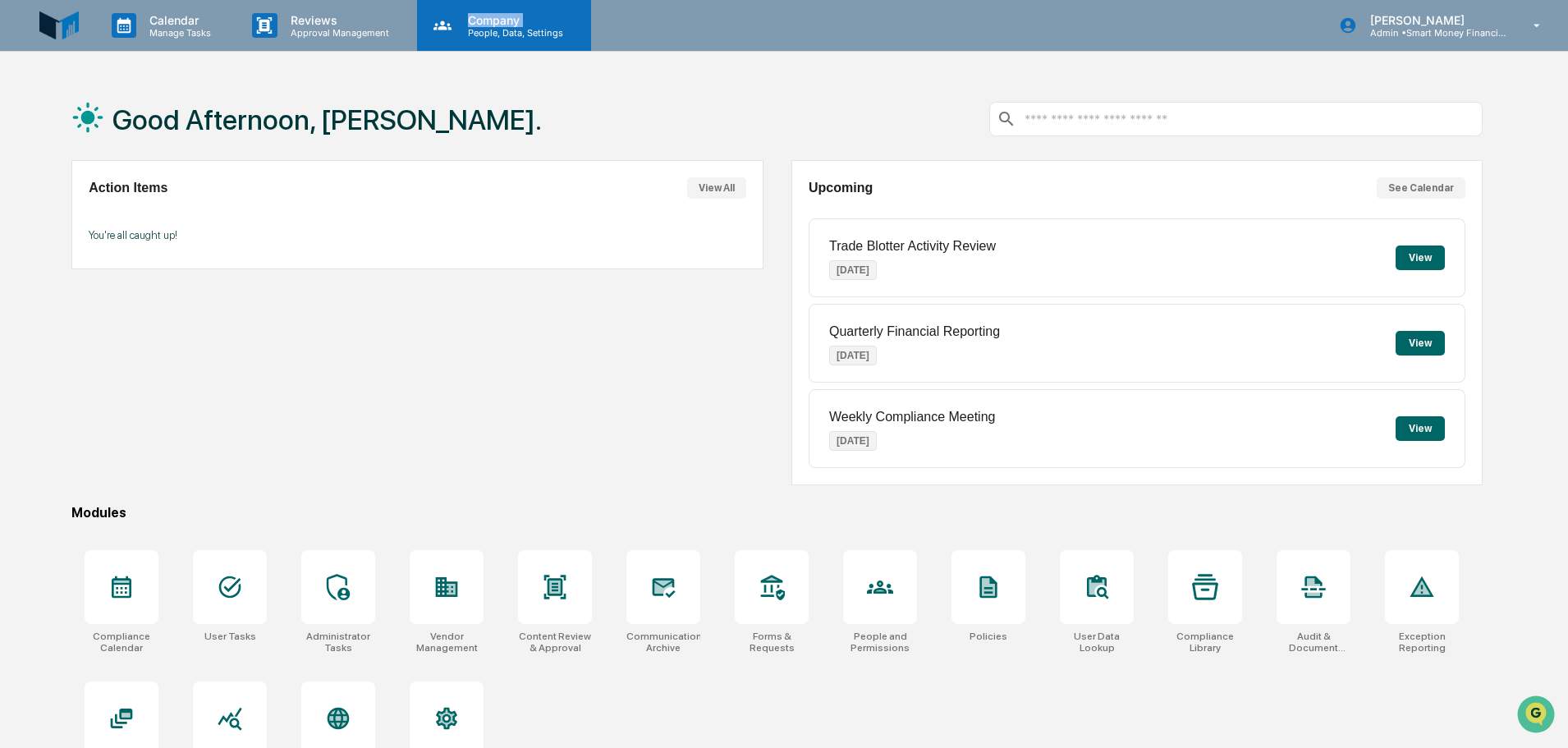
click at [451, 42] on div "Company People, Data, Settings" at bounding box center [504, 25] width 174 height 51
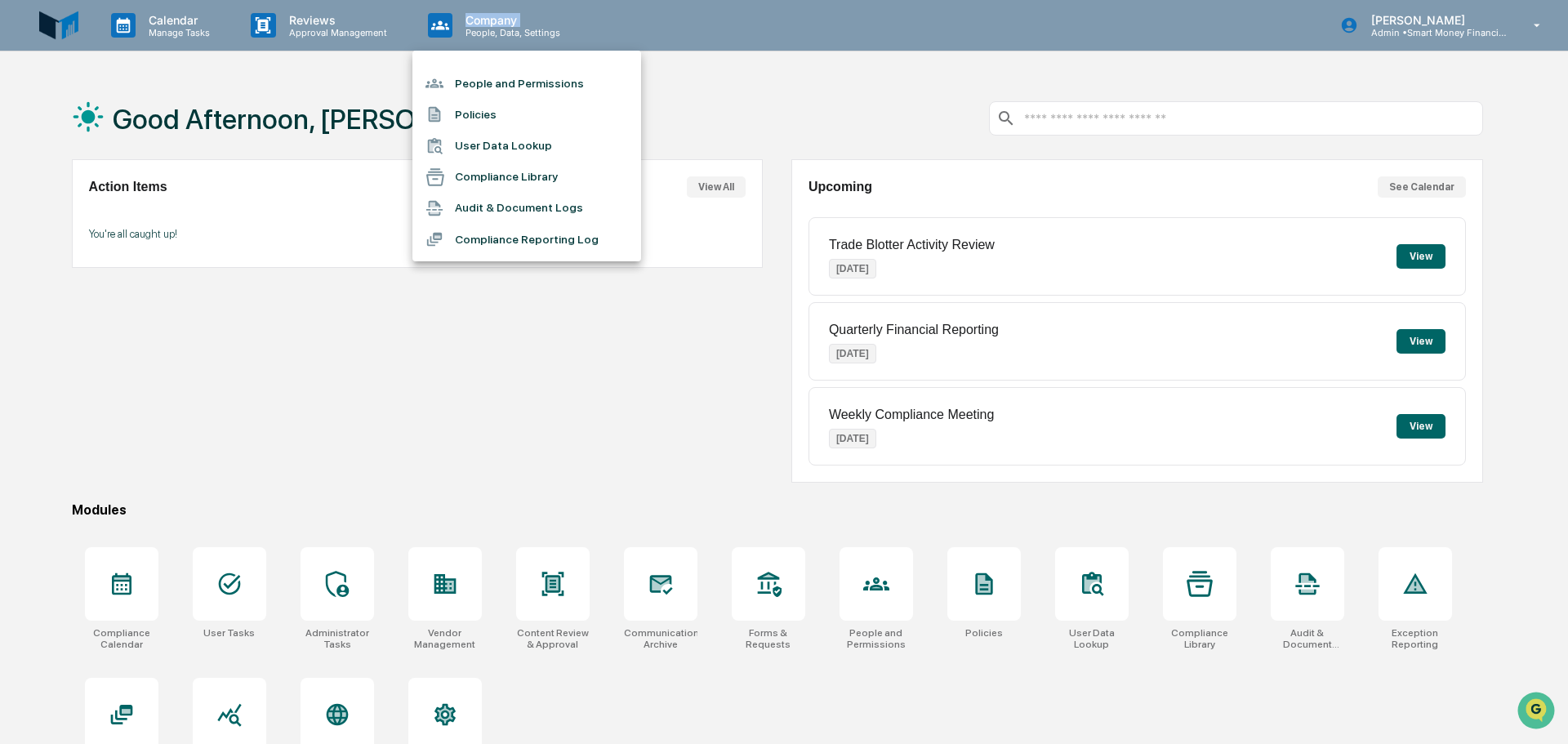
click at [492, 187] on li "Compliance Library" at bounding box center [526, 177] width 229 height 31
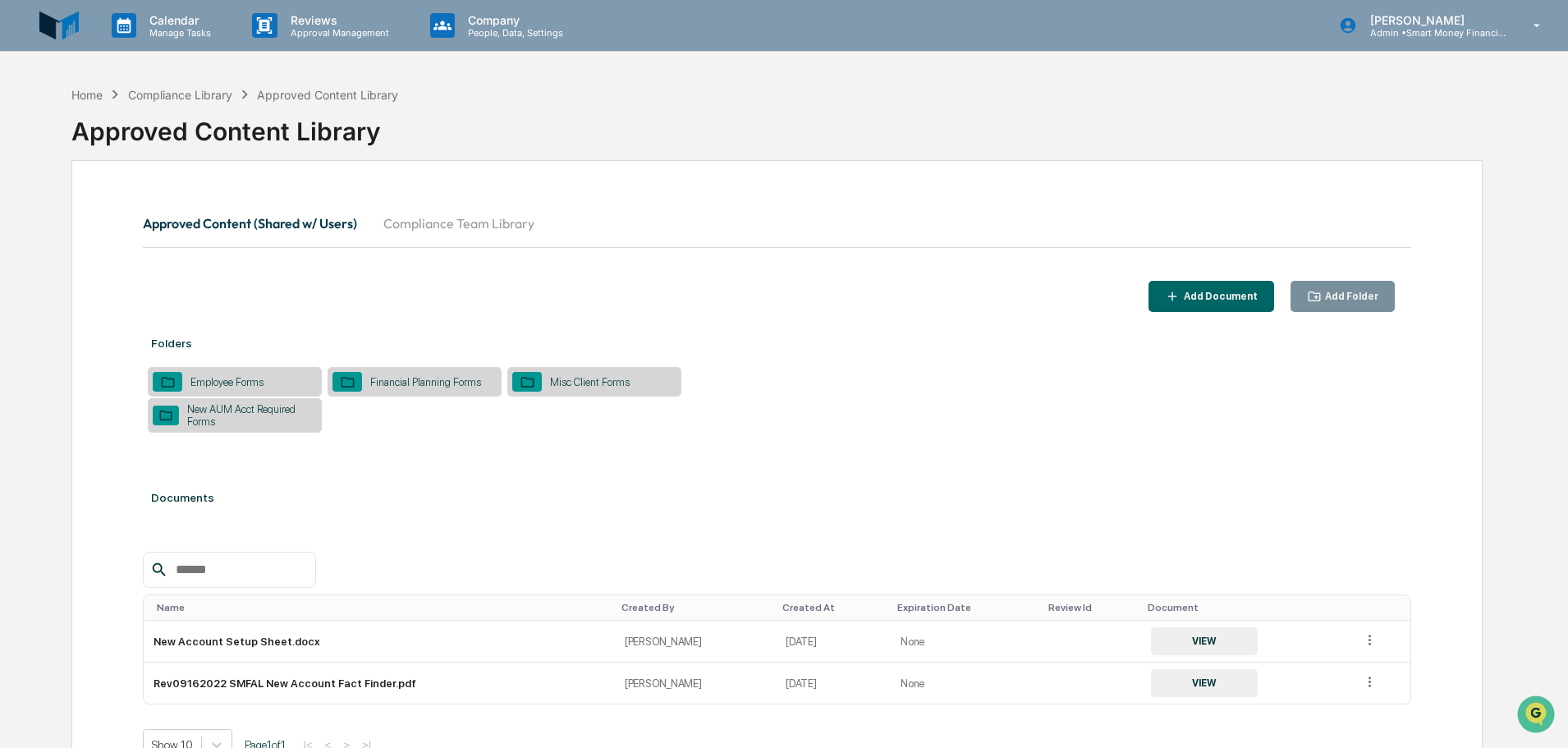
click at [516, 224] on button "Compliance Team Library" at bounding box center [459, 223] width 177 height 39
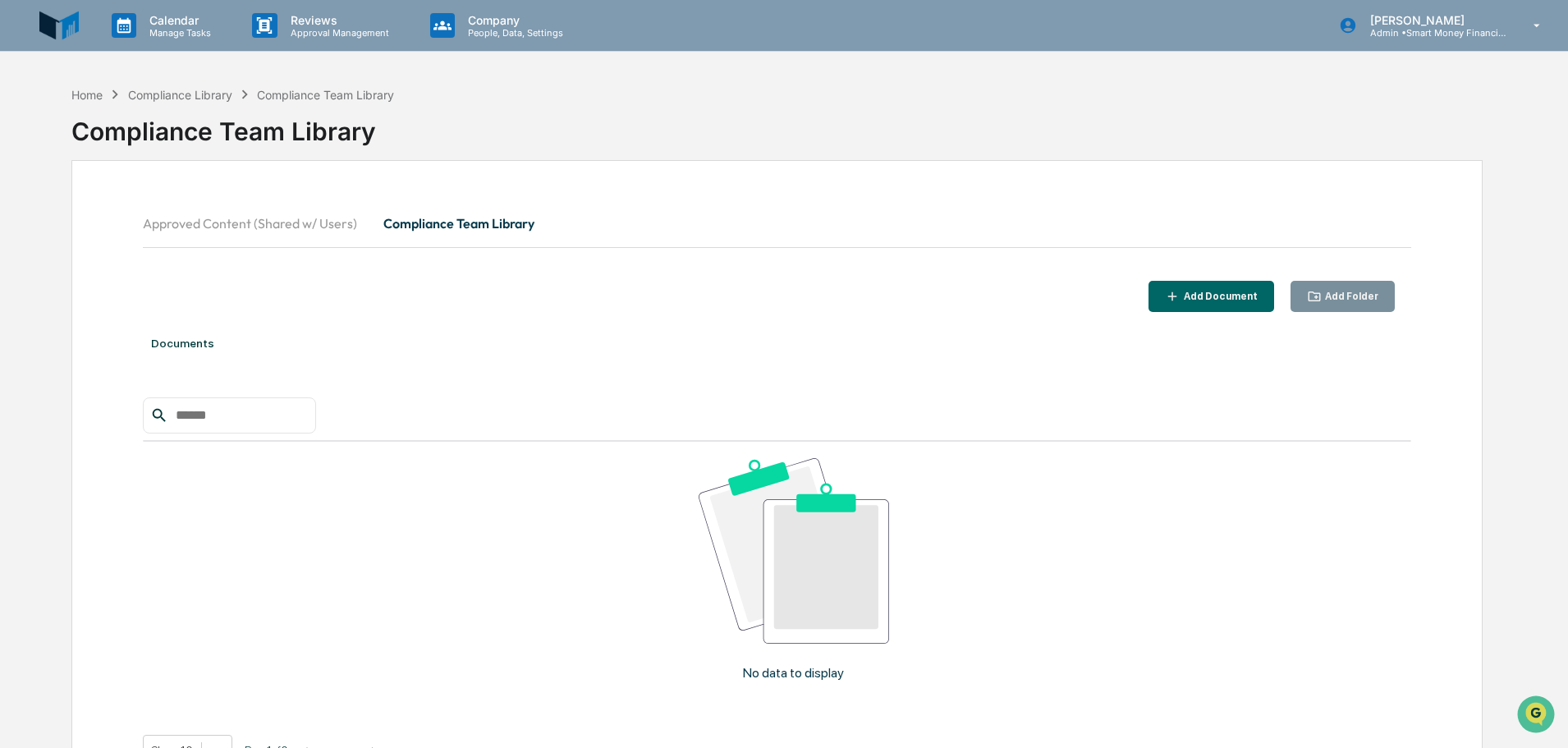
click at [1234, 303] on div "Add Document" at bounding box center [1211, 297] width 93 height 16
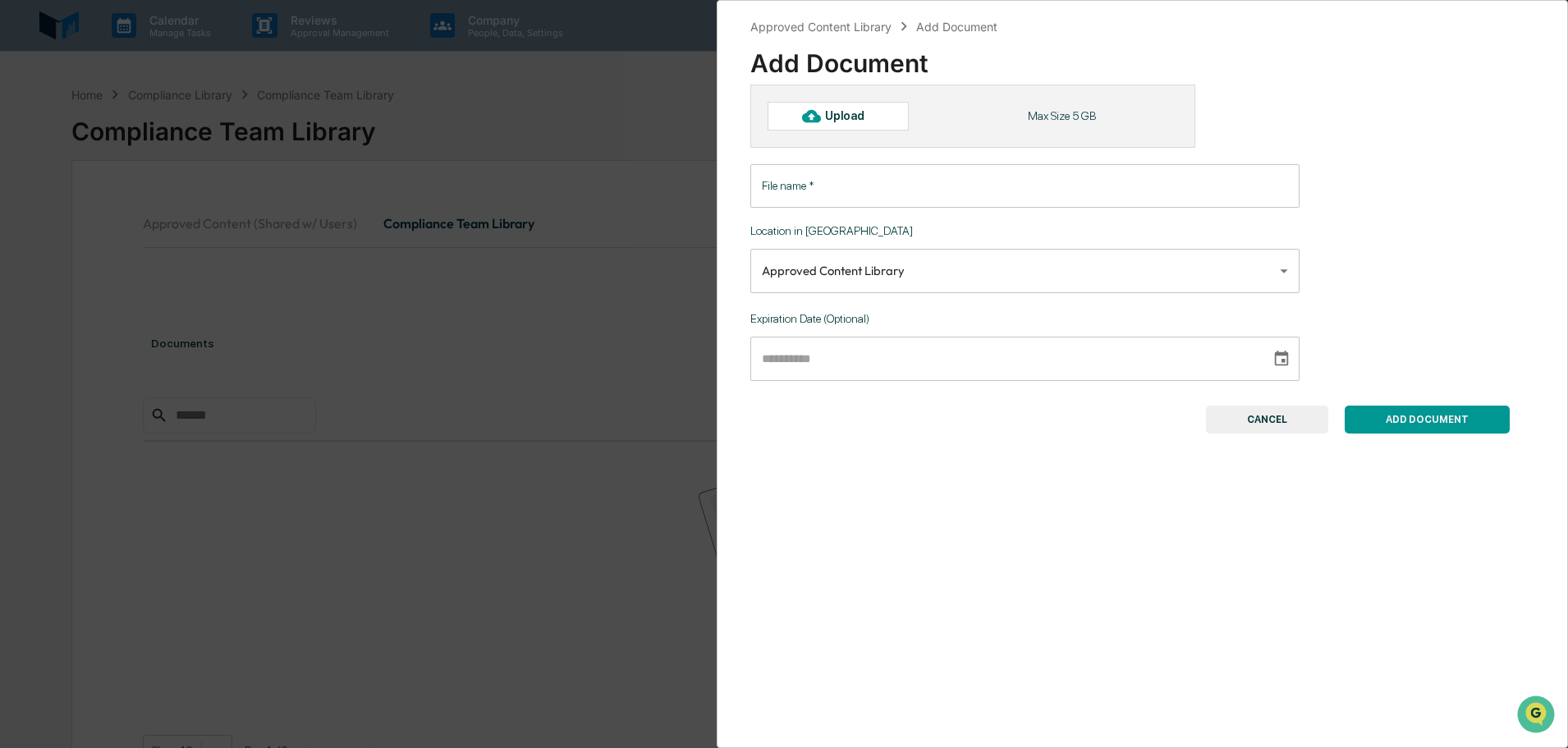
click at [1388, 322] on div "**********" at bounding box center [1143, 259] width 784 height 349
click at [877, 114] on div "Upload" at bounding box center [852, 116] width 53 height 13
click at [664, 249] on div "**********" at bounding box center [784, 374] width 1568 height 748
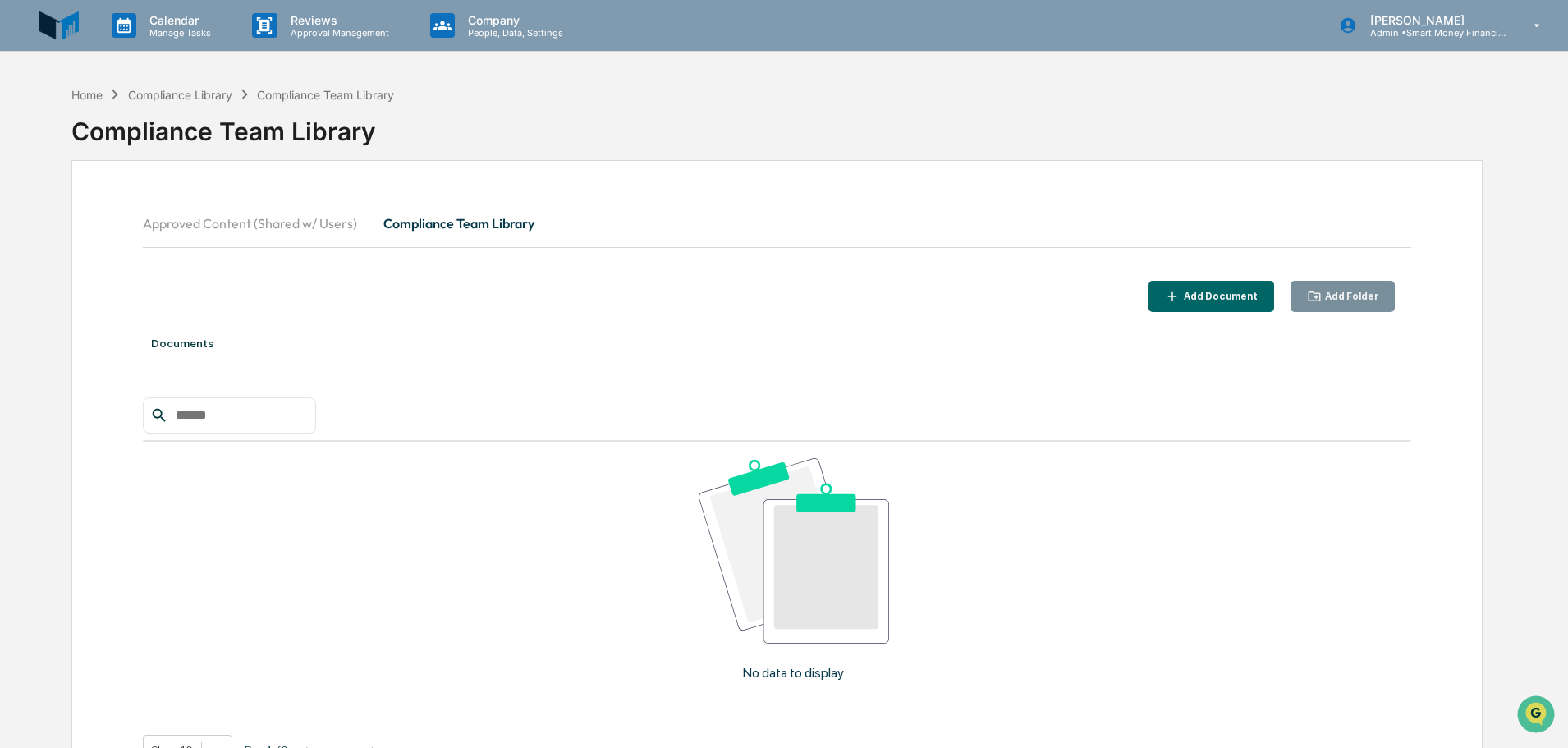
click at [260, 225] on button "Approved Content (Shared w/ Users)" at bounding box center [257, 223] width 227 height 39
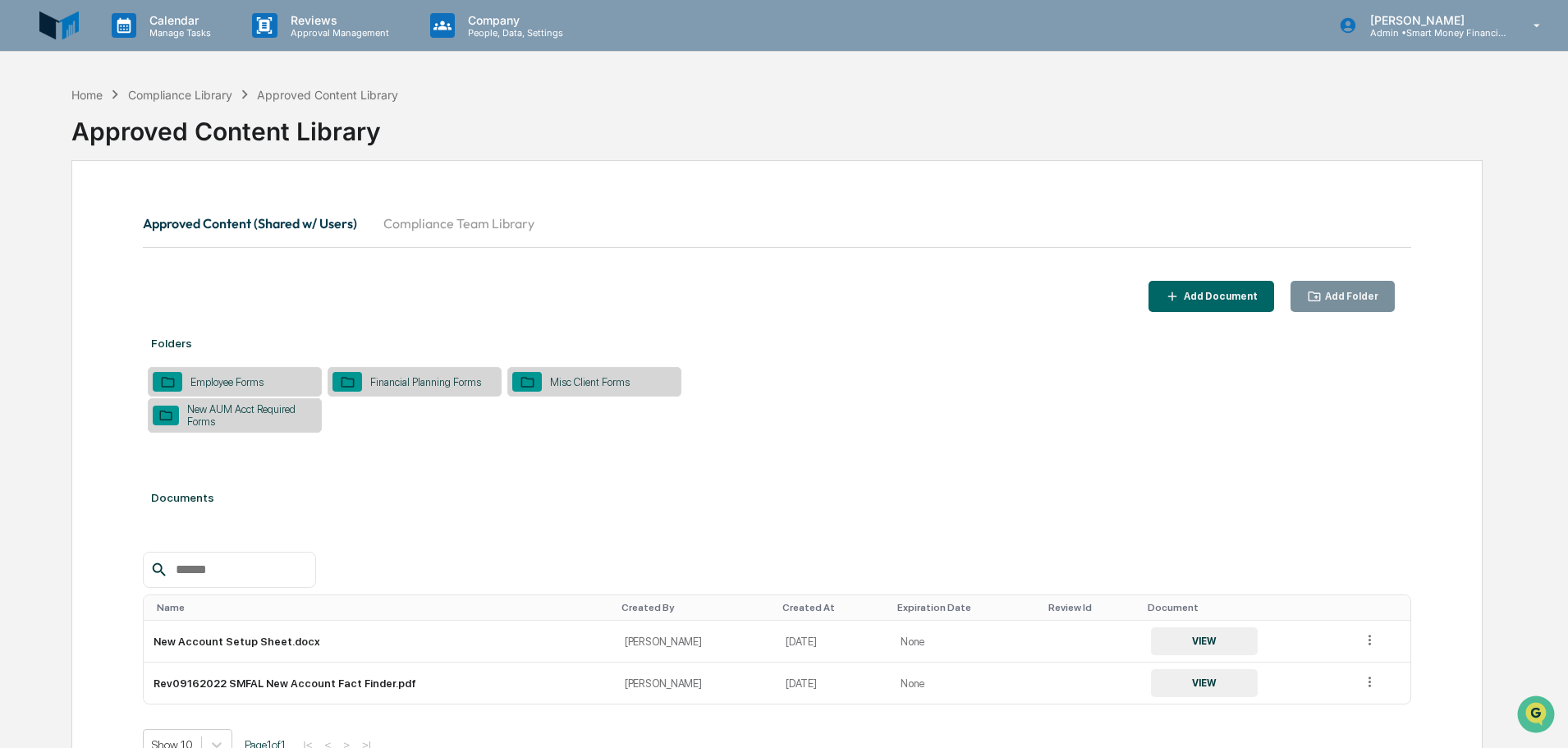
scroll to position [97, 0]
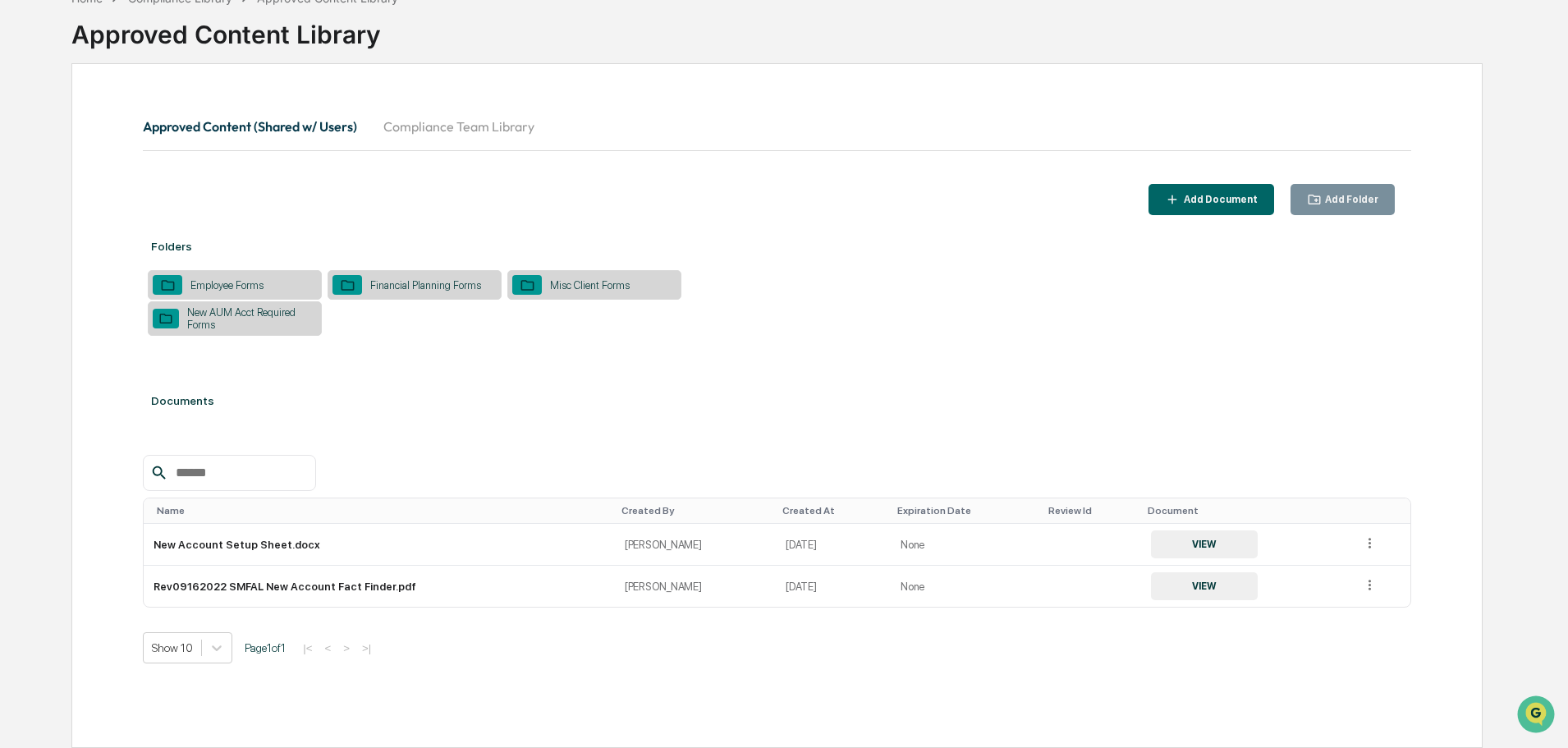
click at [567, 280] on div "Misc Client Forms" at bounding box center [589, 285] width 96 height 13
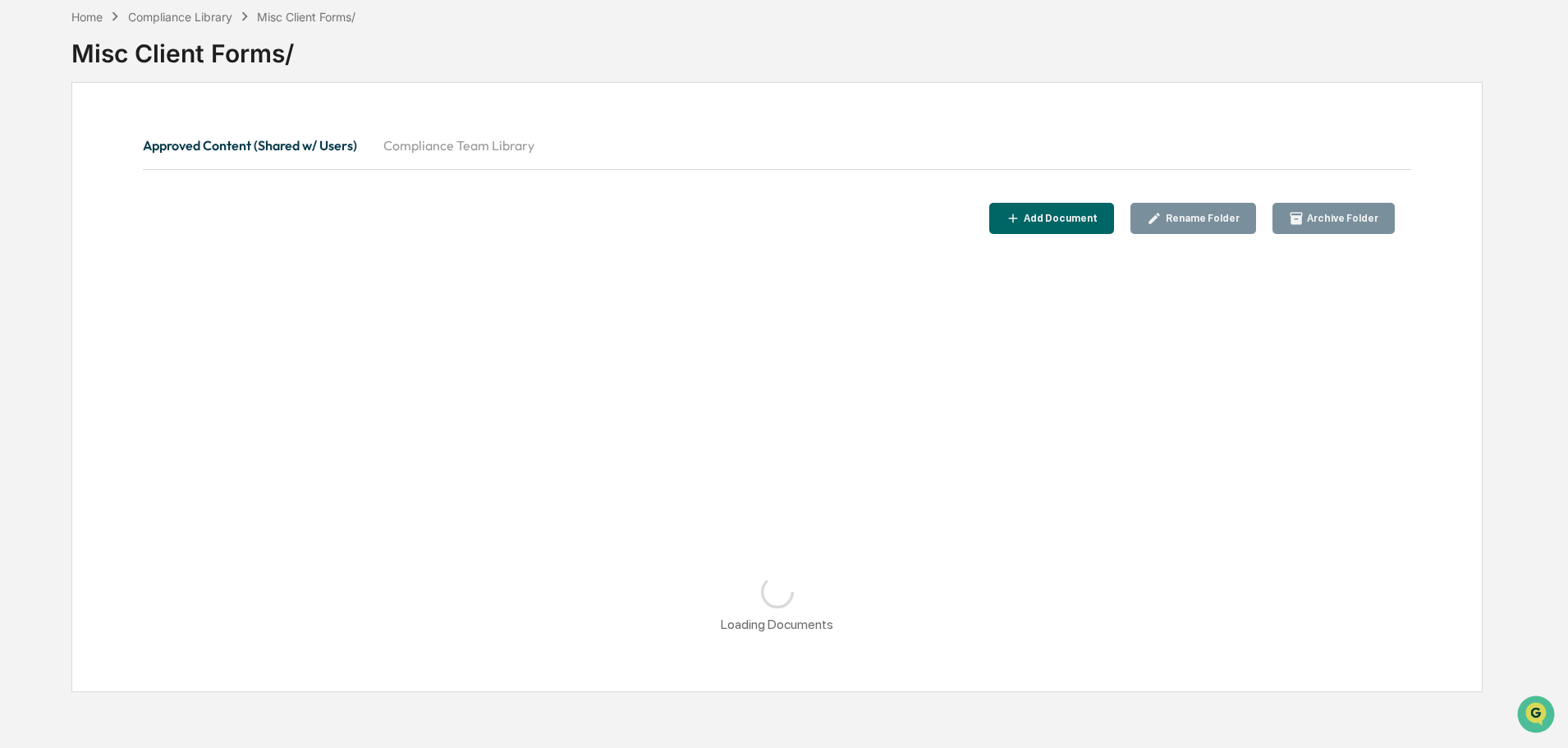
scroll to position [78, 0]
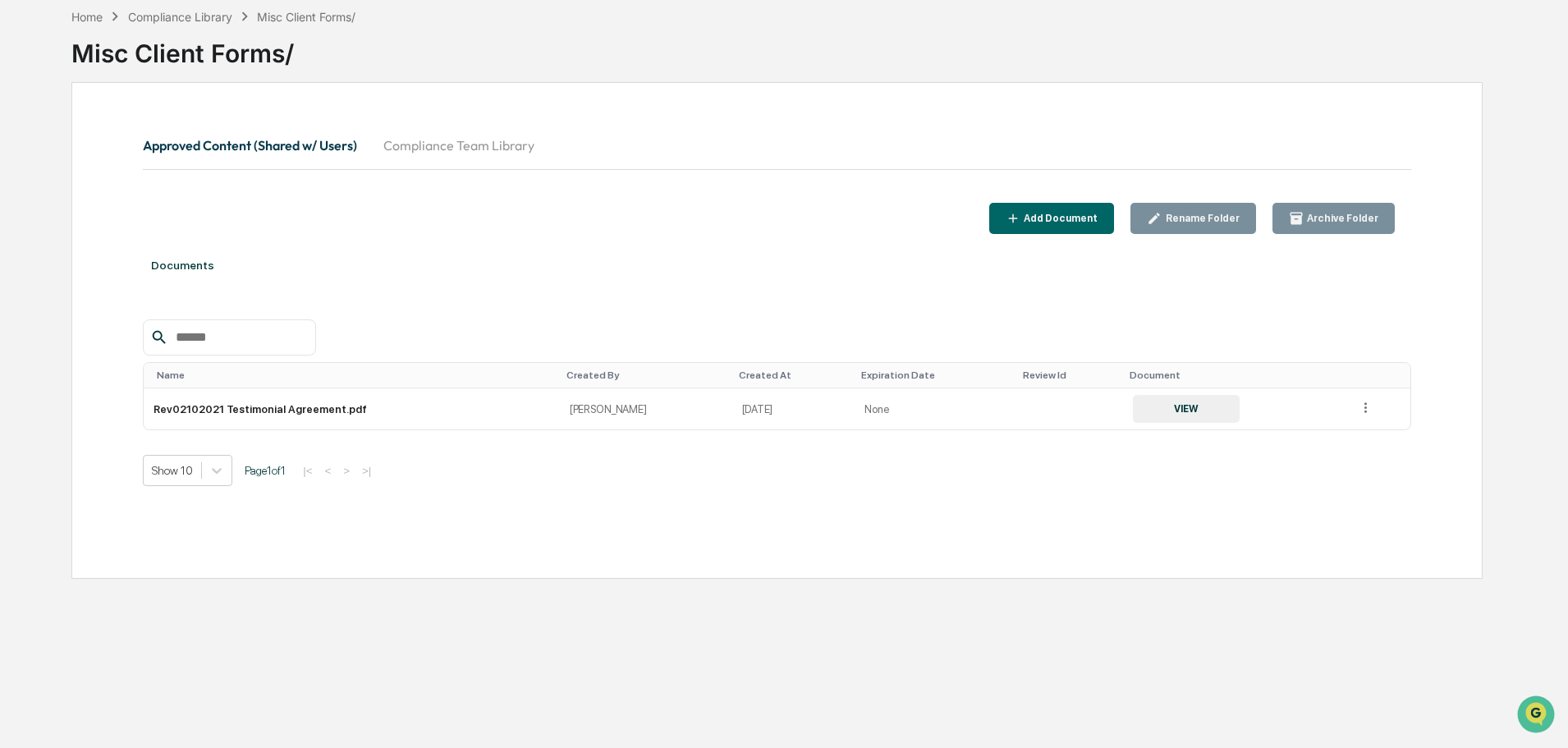
click at [305, 148] on button "Approved Content (Shared w/ Users)" at bounding box center [257, 145] width 227 height 39
click at [325, 147] on button "Approved Content (Shared w/ Users)" at bounding box center [257, 145] width 227 height 39
click at [195, 262] on div "Documents" at bounding box center [777, 265] width 1269 height 46
click at [275, 164] on button "Approved Content (Shared w/ Users)" at bounding box center [257, 145] width 227 height 39
click at [254, 140] on button "Approved Content (Shared w/ Users)" at bounding box center [257, 145] width 227 height 39
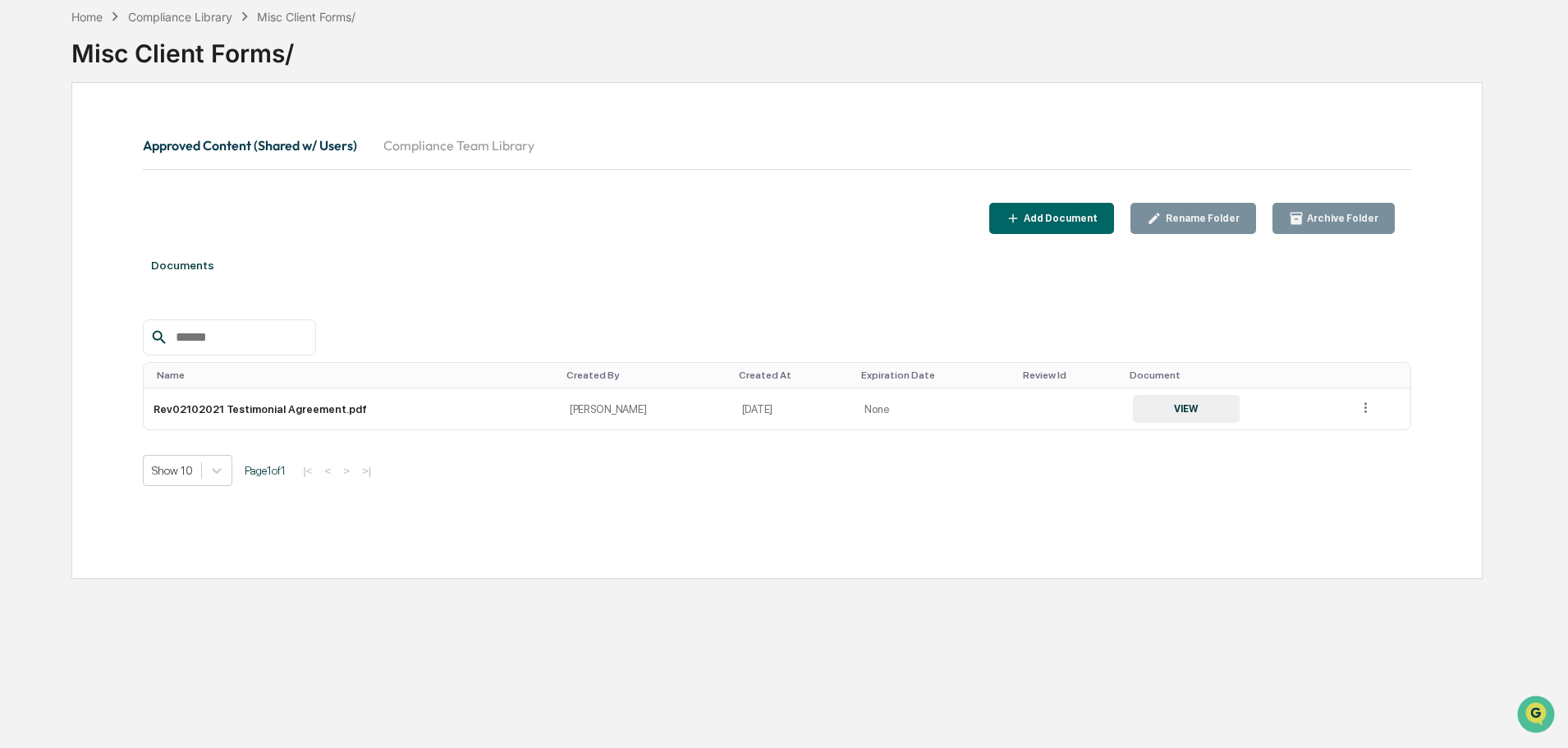
click at [160, 26] on div "Misc Client Forms/" at bounding box center [776, 46] width 1412 height 43
click at [198, 18] on div "Compliance Library" at bounding box center [180, 17] width 104 height 14
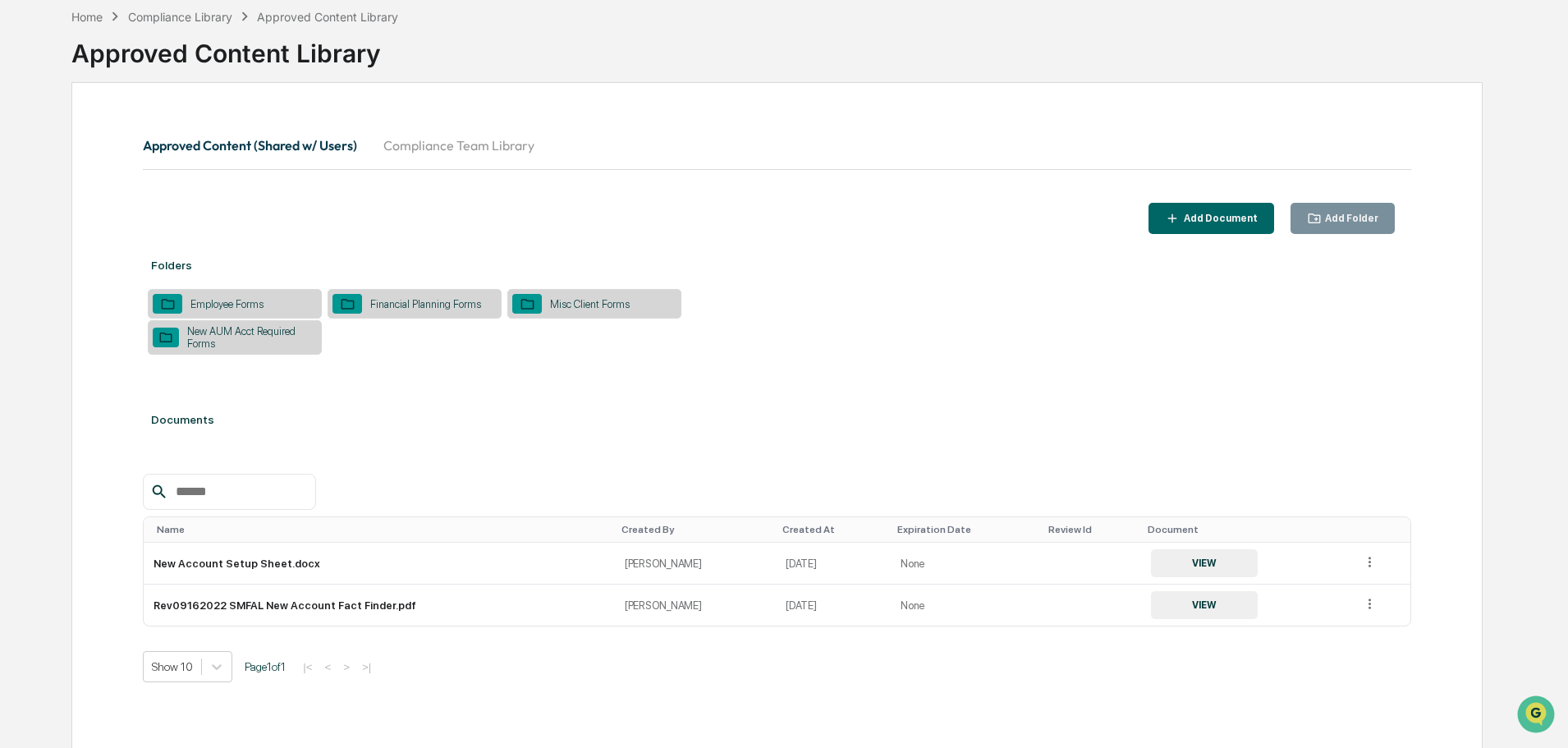
click at [328, 295] on div "Financial Planning Forms" at bounding box center [415, 303] width 174 height 29
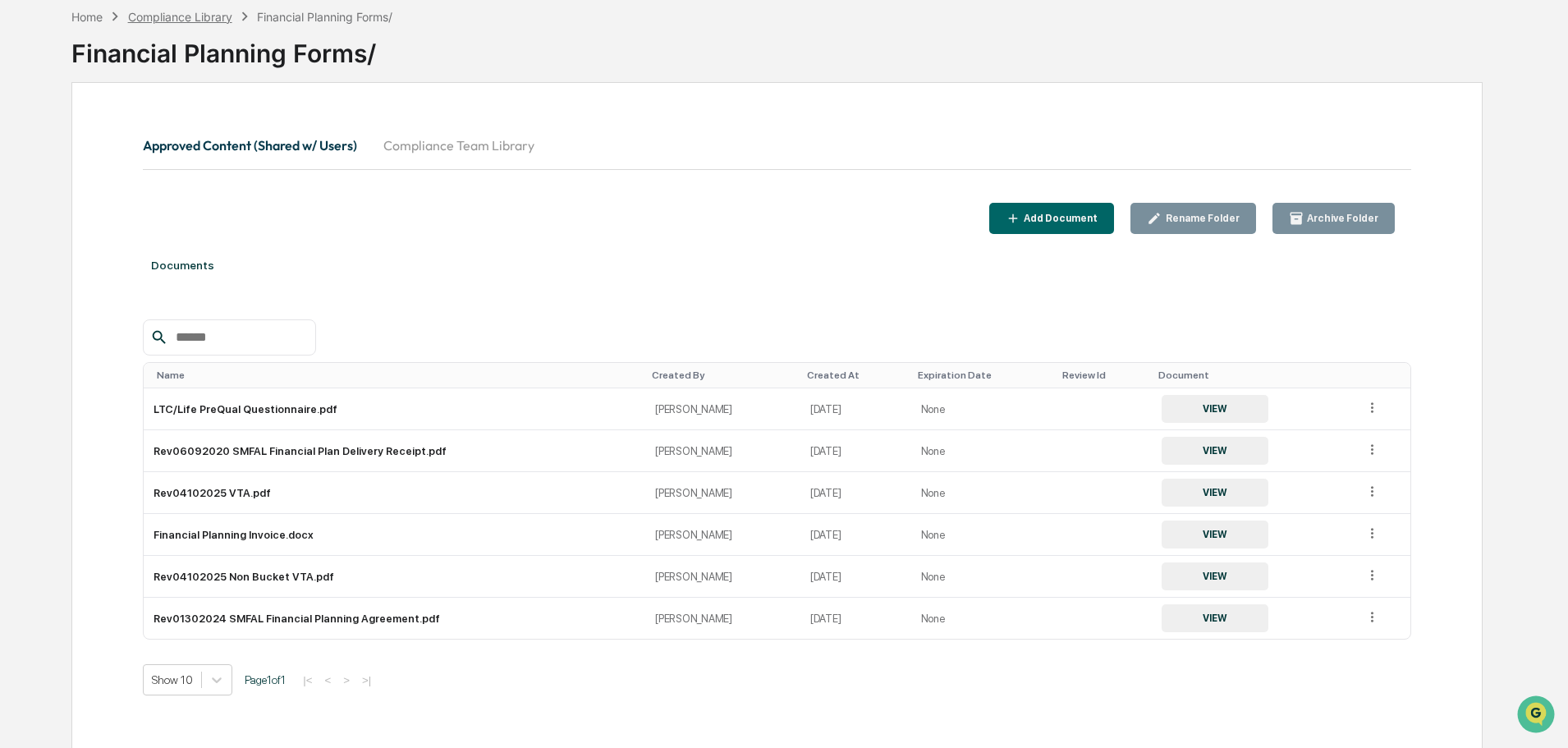
click at [205, 17] on div "Compliance Library" at bounding box center [180, 17] width 104 height 14
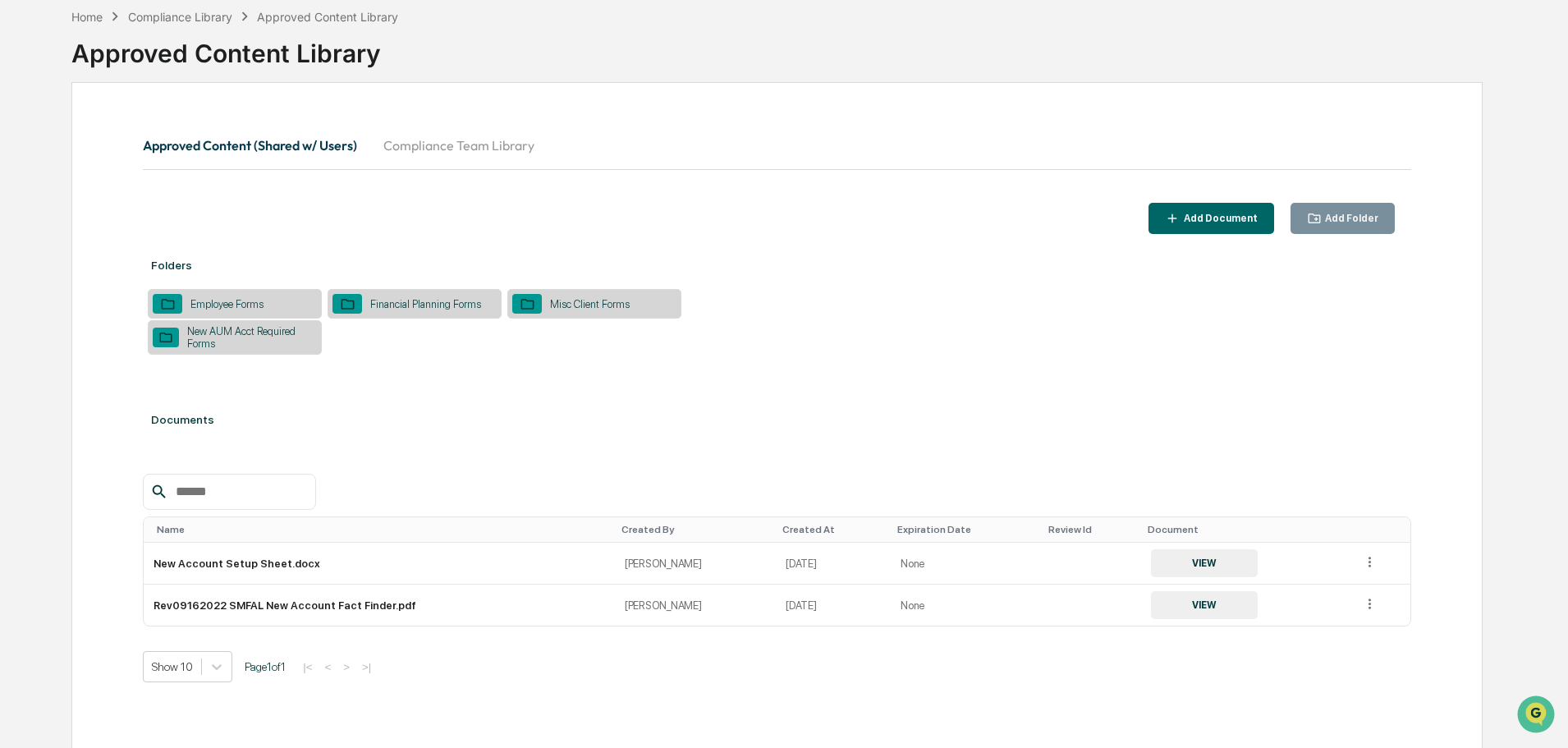
click at [311, 312] on div "Employee Forms" at bounding box center [235, 303] width 174 height 29
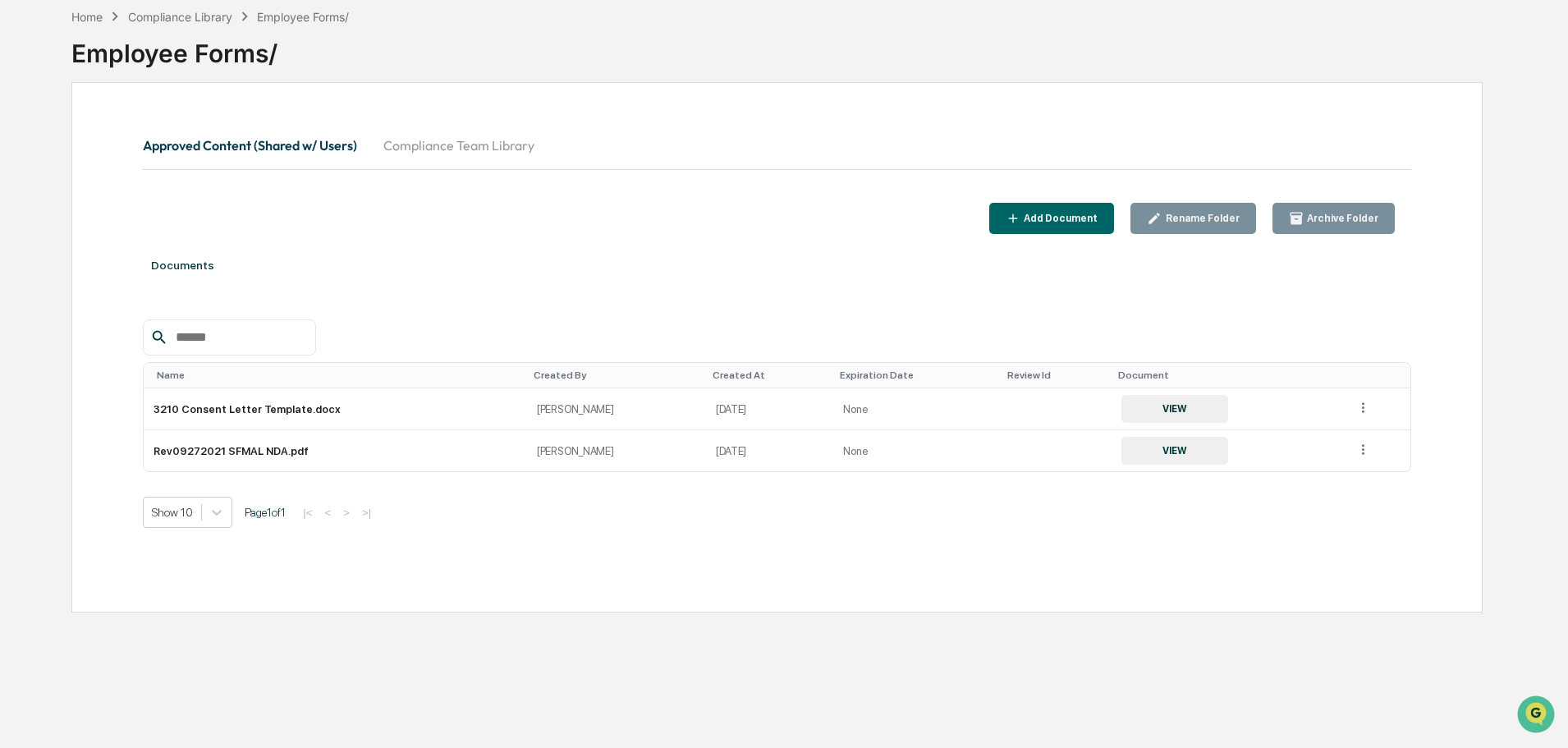
click at [219, 155] on button "Approved Content (Shared w/ Users)" at bounding box center [257, 145] width 227 height 39
click at [317, 143] on button "Approved Content (Shared w/ Users)" at bounding box center [257, 145] width 227 height 39
click at [197, 20] on div "Compliance Library" at bounding box center [180, 17] width 104 height 14
